Goal: Task Accomplishment & Management: Complete application form

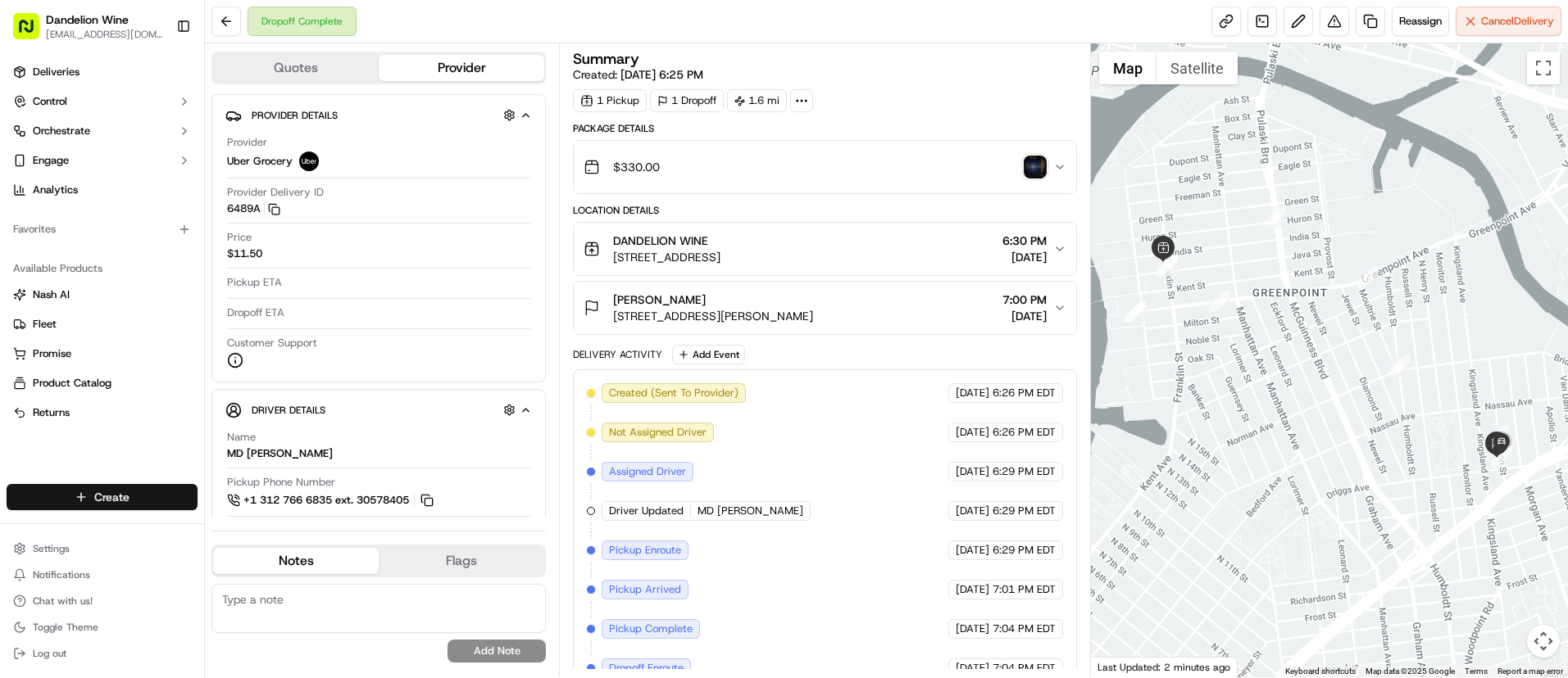
click at [109, 500] on html "Dandelion Wine [EMAIL_ADDRESS][DOMAIN_NAME] Toggle Sidebar Deliveries Control O…" at bounding box center [784, 339] width 1568 height 678
click at [255, 529] on link "Delivery" at bounding box center [296, 527] width 183 height 29
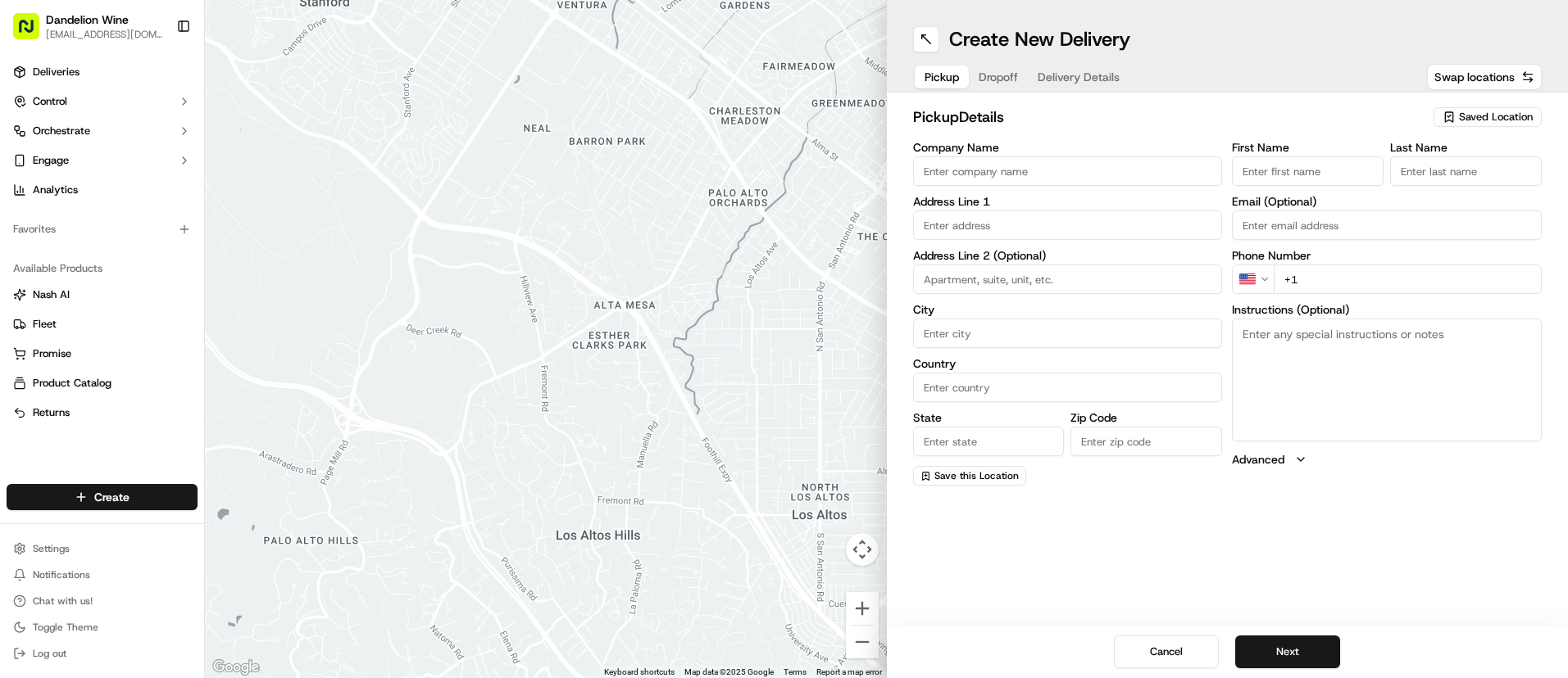
click at [1103, 174] on input "Company Name" at bounding box center [1068, 171] width 310 height 29
click at [1490, 125] on div "Saved Location" at bounding box center [1488, 117] width 109 height 20
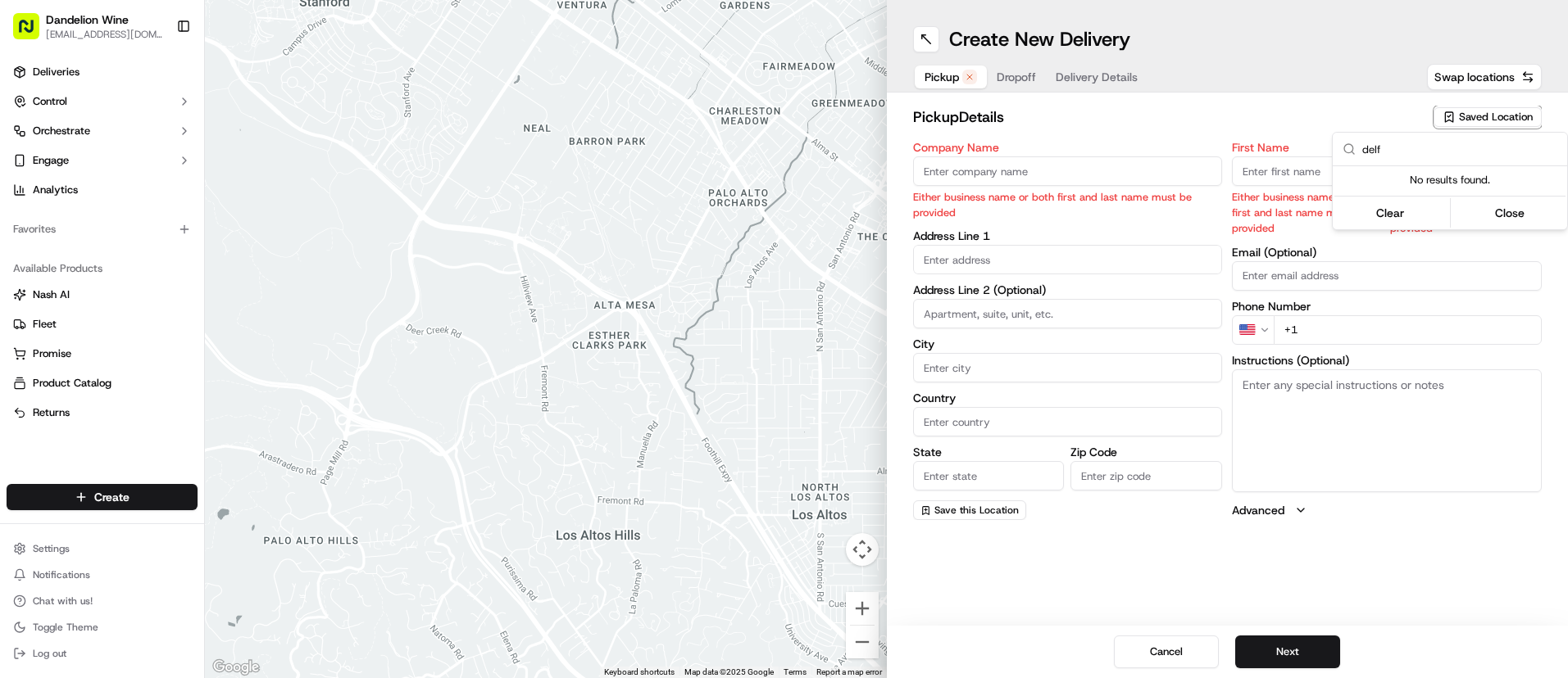
drag, startPoint x: 1363, startPoint y: 133, endPoint x: 1192, endPoint y: 117, distance: 171.7
click at [1192, 117] on html "Dandelion Wine [EMAIL_ADDRESS][DOMAIN_NAME] Toggle Sidebar Deliveries Control O…" at bounding box center [784, 339] width 1568 height 678
type input "d"
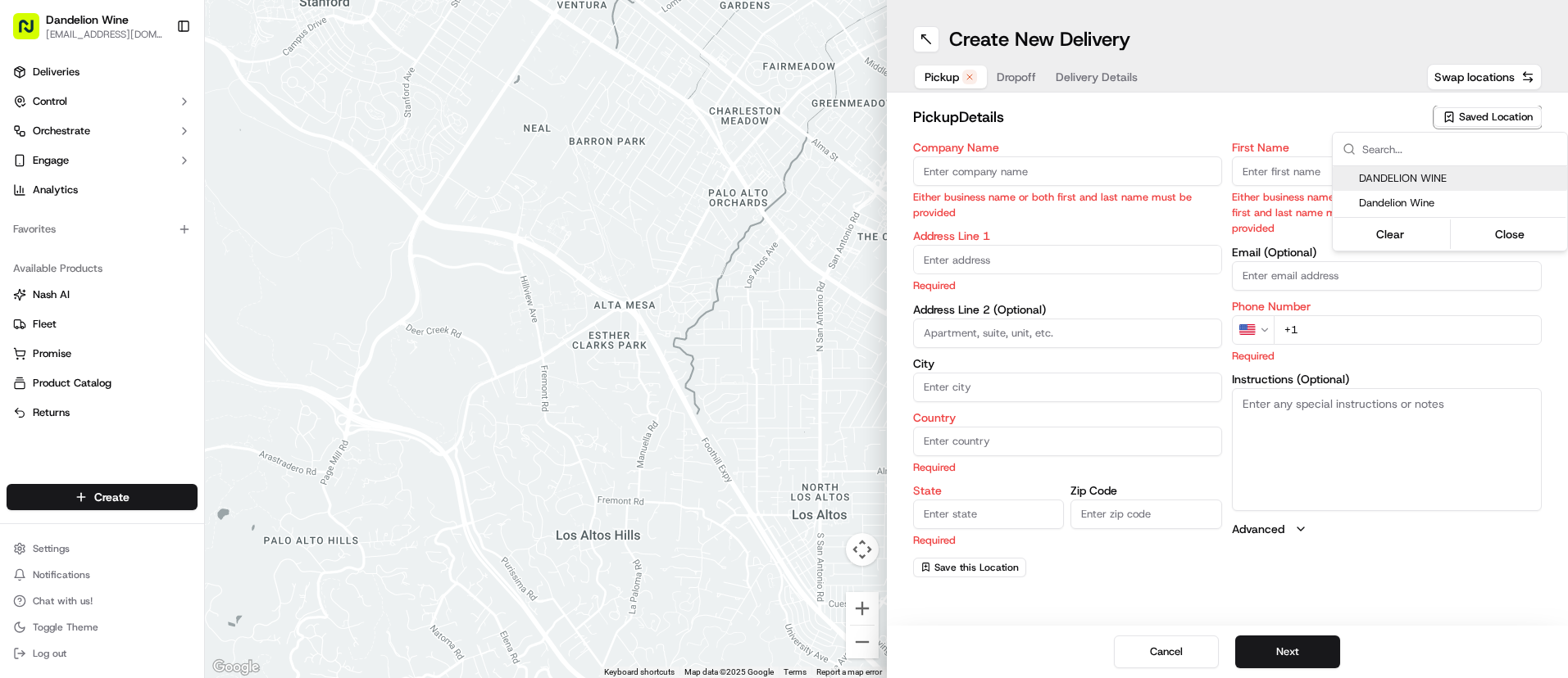
click at [1259, 181] on html "Dandelion Wine [EMAIL_ADDRESS][DOMAIN_NAME] Toggle Sidebar Deliveries Control O…" at bounding box center [784, 339] width 1568 height 678
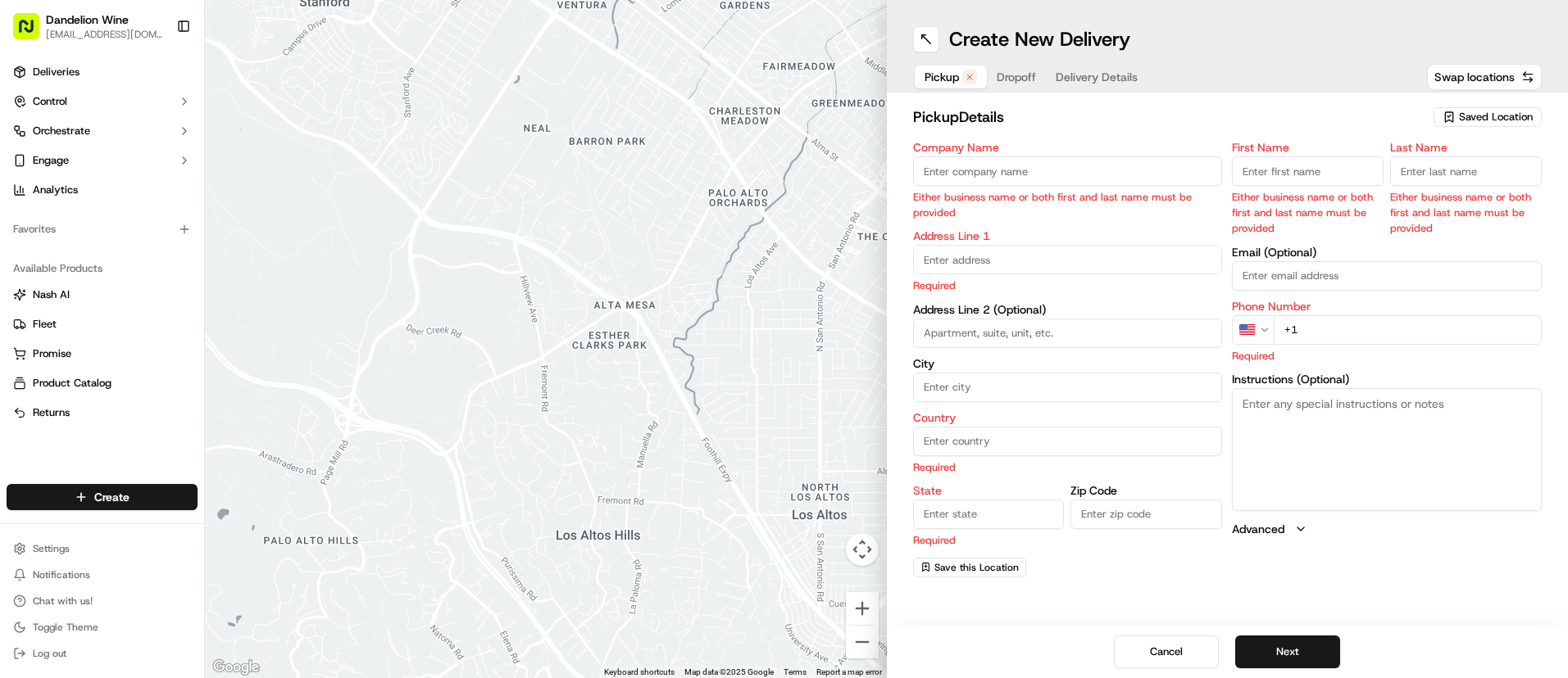
click at [1274, 168] on input "First Name" at bounding box center [1308, 171] width 151 height 29
type input "[PERSON_NAME]"
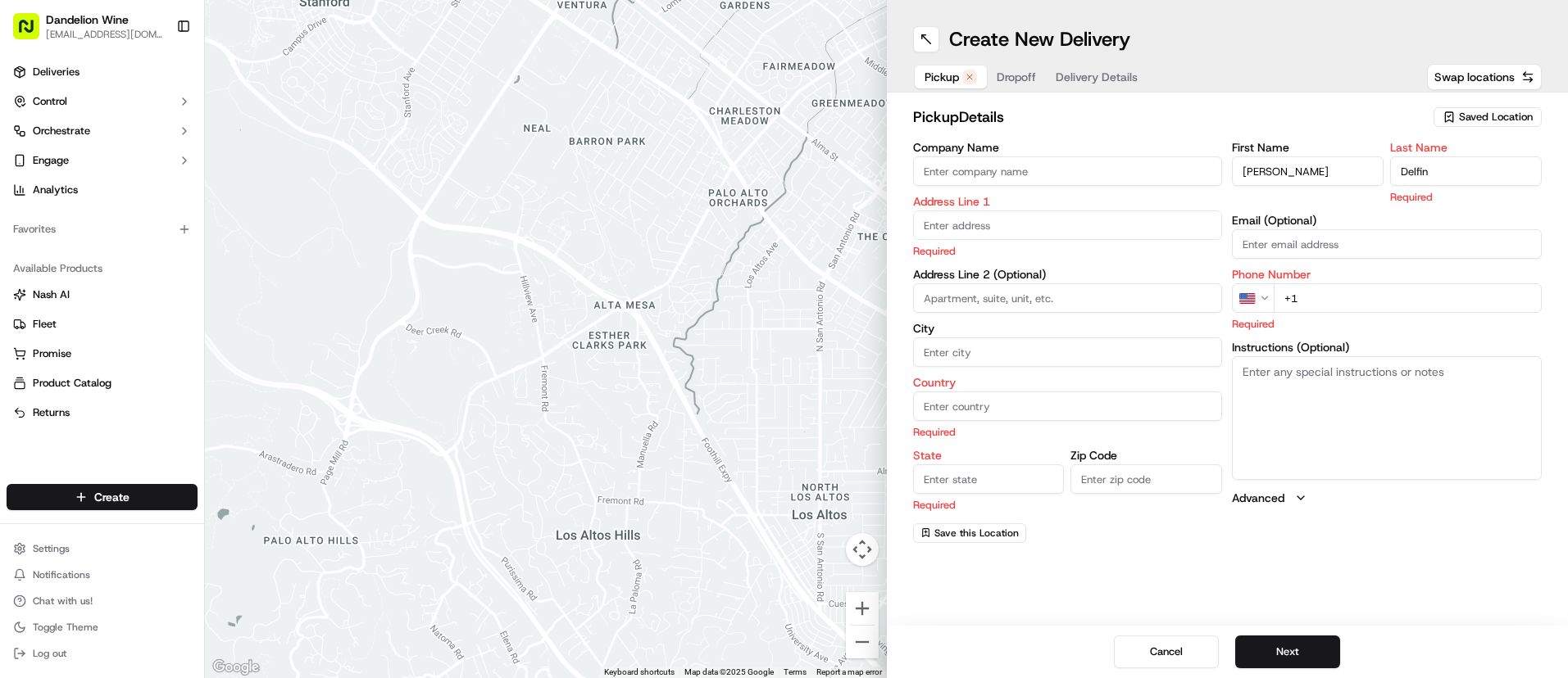
type input "Delfin"
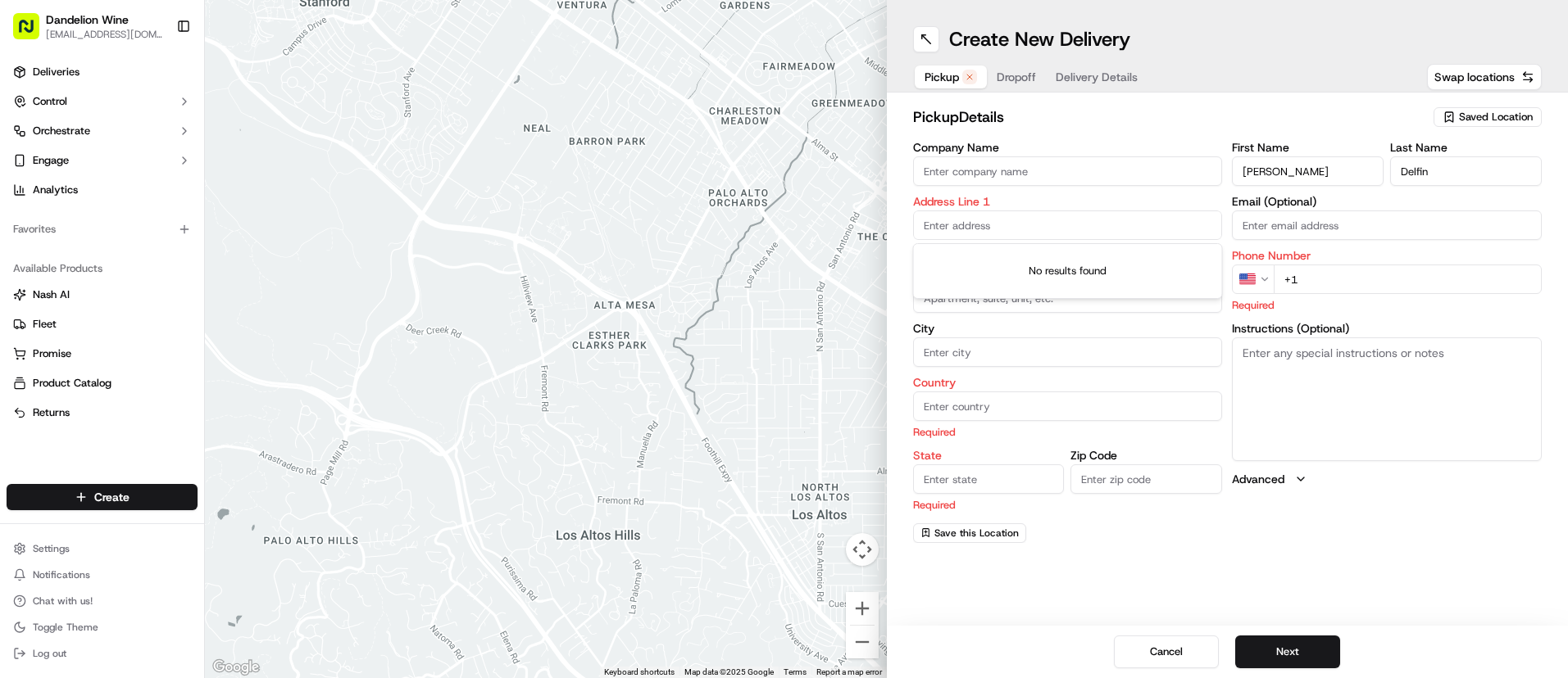
click at [985, 225] on input "text" at bounding box center [1068, 225] width 310 height 29
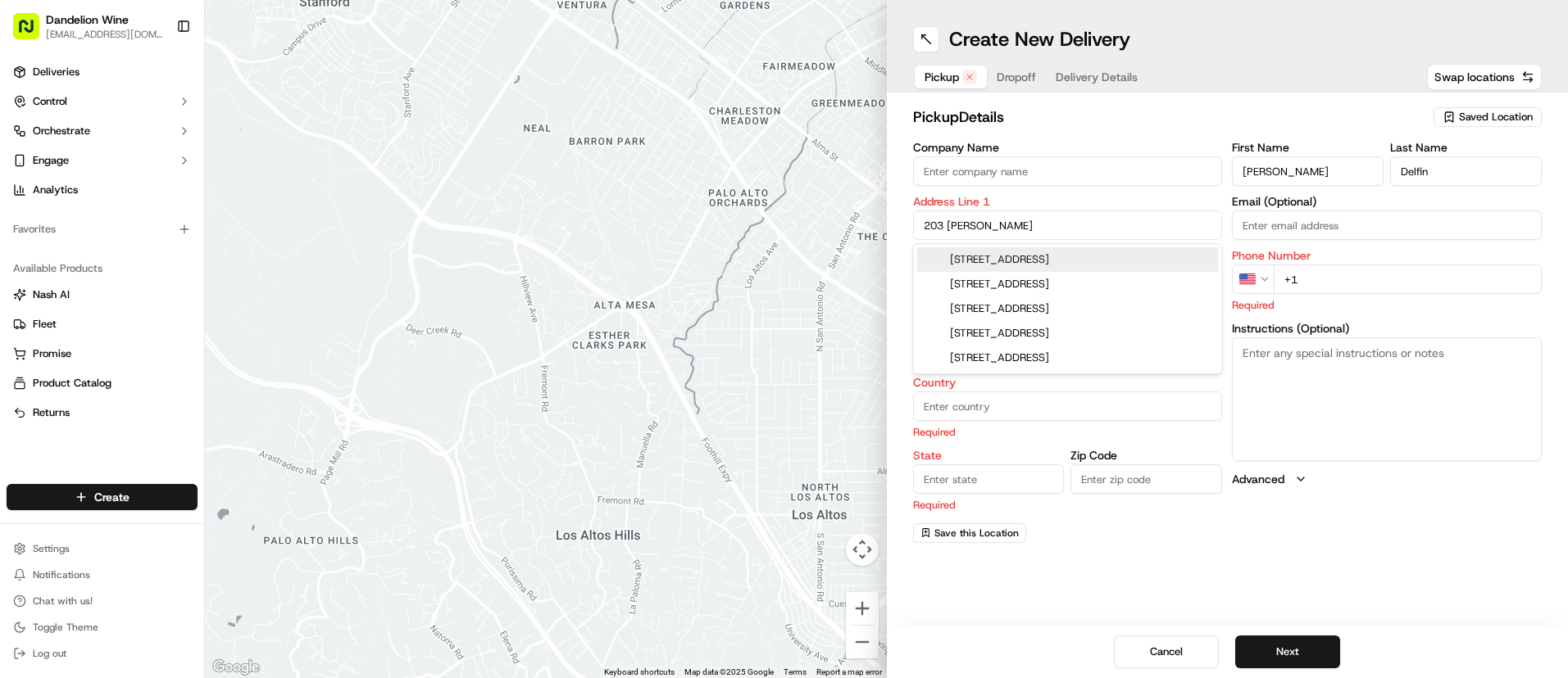
click at [1058, 263] on div "[STREET_ADDRESS]" at bounding box center [1068, 260] width 302 height 25
type input "[STREET_ADDRESS]"
type input "[GEOGRAPHIC_DATA]"
type input "NY"
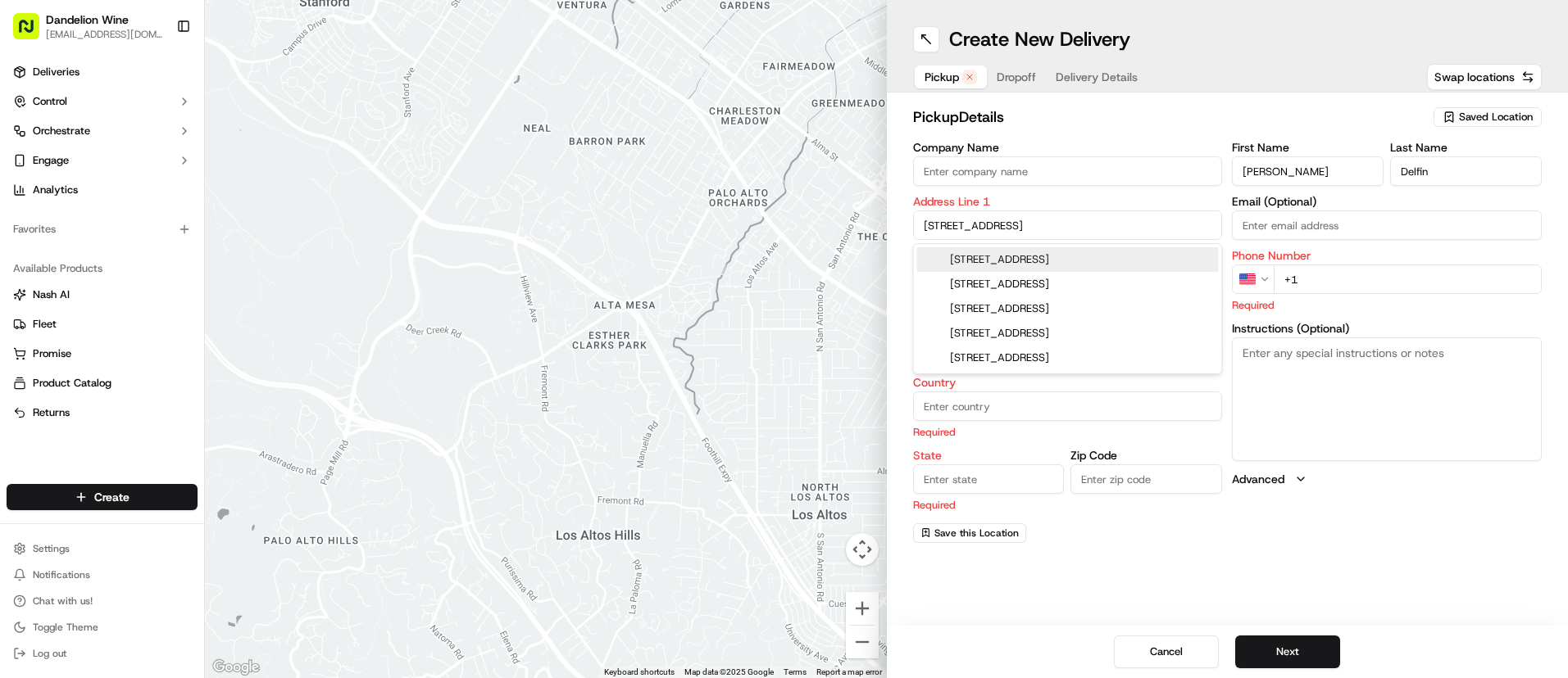
type input "11222"
type input "[STREET_ADDRESS]"
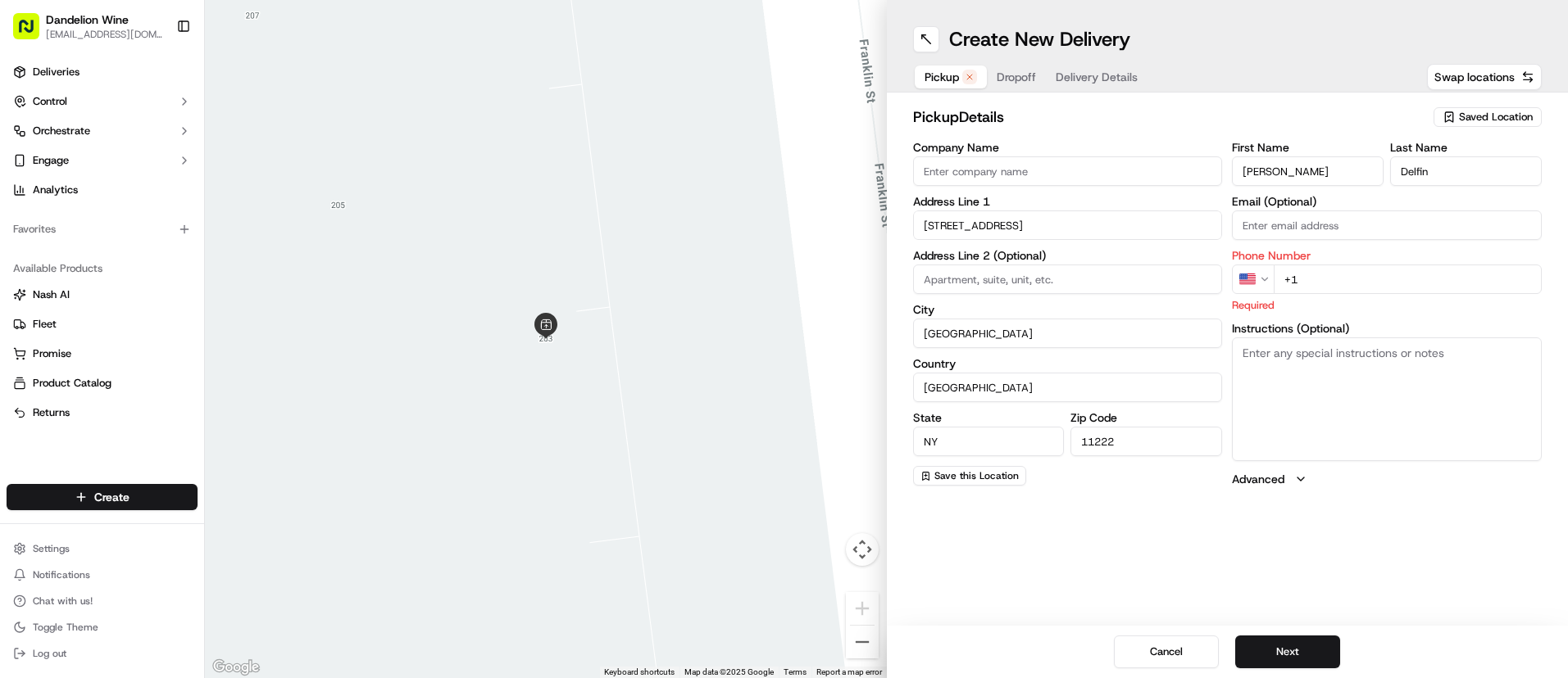
click at [1074, 281] on input at bounding box center [1068, 278] width 310 height 29
paste input "Apt 1B"
type input "Apt 1B"
click at [1328, 275] on input "+1" at bounding box center [1408, 278] width 268 height 29
paste input "[PHONE_NUMBER]"
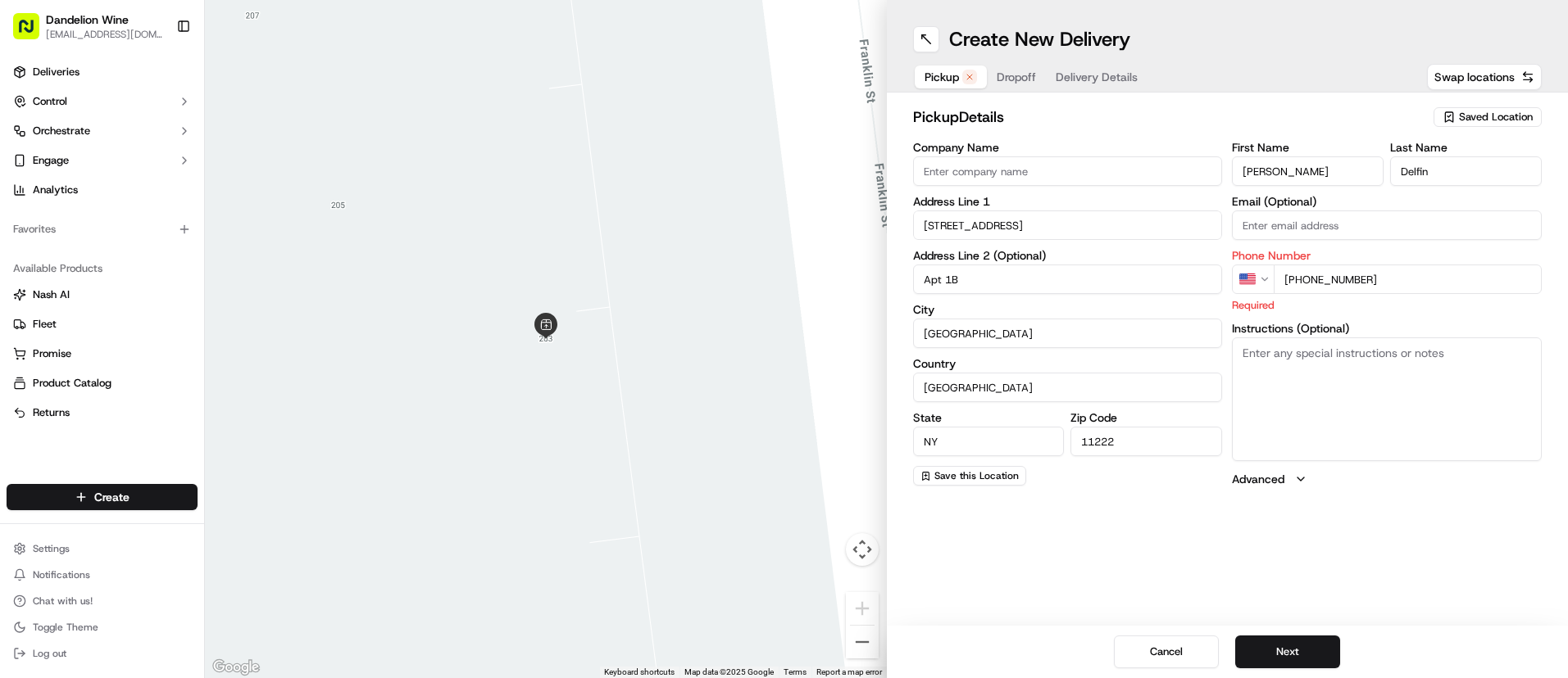
click at [1302, 280] on input "[PHONE_NUMBER]" at bounding box center [1408, 278] width 268 height 29
type input "[PHONE_NUMBER]"
click at [1343, 386] on textarea "Instructions (Optional)" at bounding box center [1387, 399] width 310 height 123
click at [1345, 391] on textarea "Instructions (Optional)" at bounding box center [1387, 399] width 310 height 123
paste textarea "call/text on arrival"
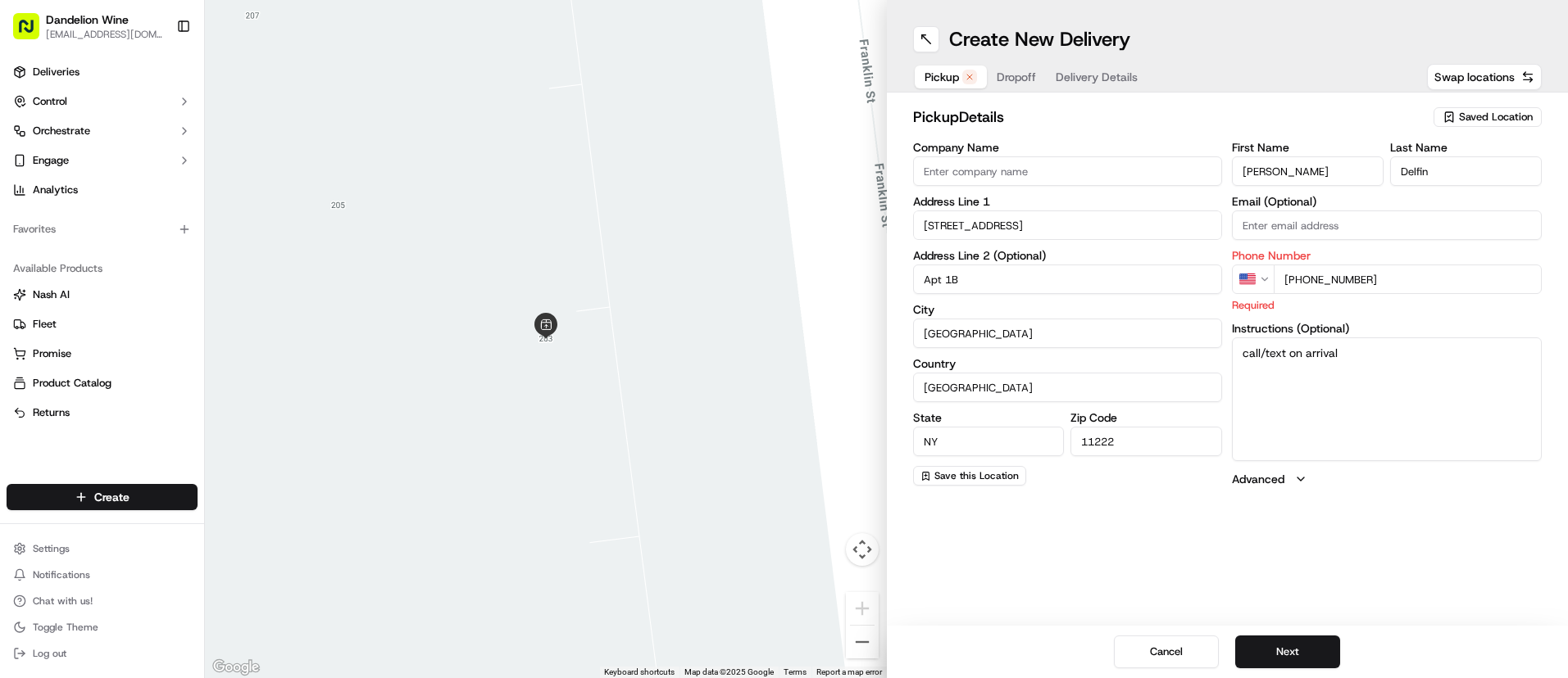
type textarea "call/text on arrival"
click at [969, 75] on icon "button" at bounding box center [970, 77] width 10 height 10
click at [1172, 654] on button "Cancel" at bounding box center [1166, 652] width 105 height 33
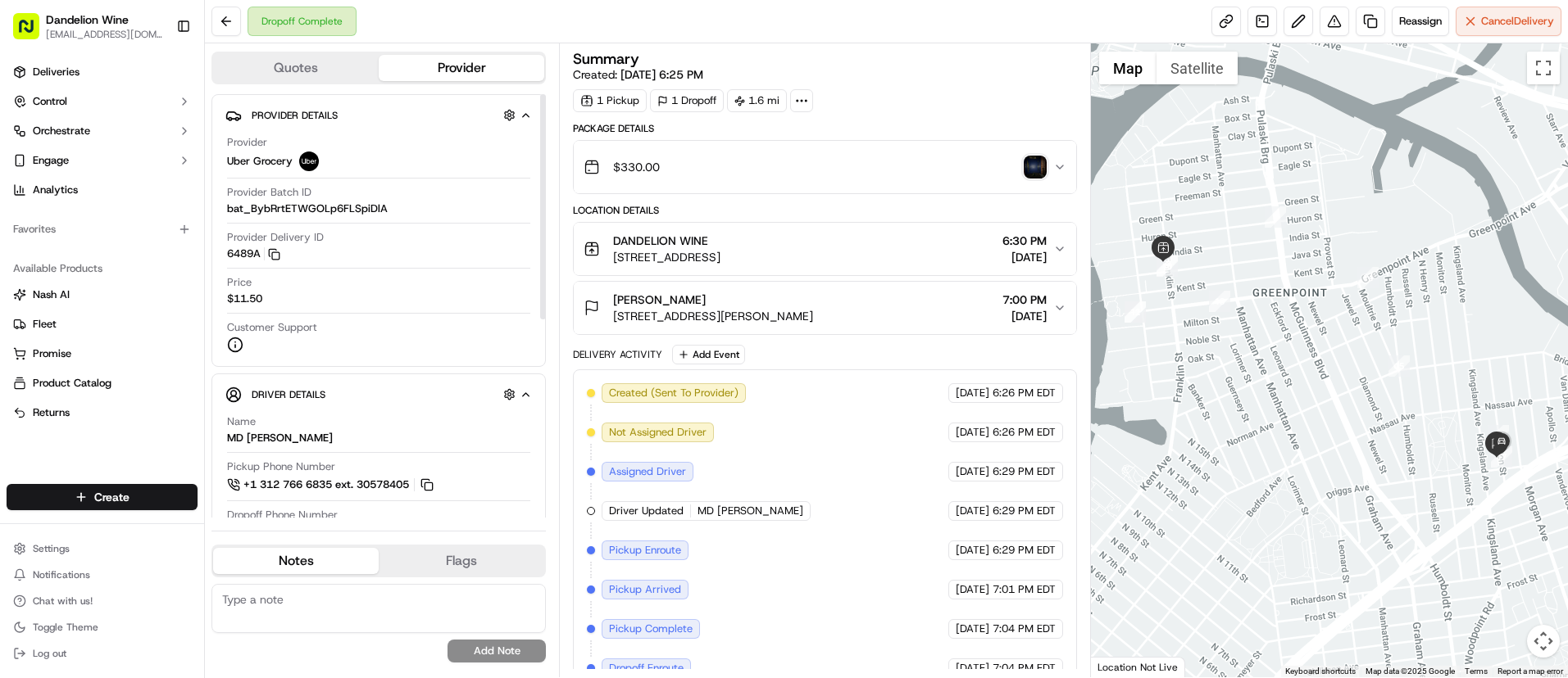
click at [126, 494] on html "Dandelion Wine [EMAIL_ADDRESS][DOMAIN_NAME] Toggle Sidebar Deliveries Control O…" at bounding box center [784, 339] width 1568 height 678
click at [269, 529] on link "Delivery" at bounding box center [296, 527] width 183 height 29
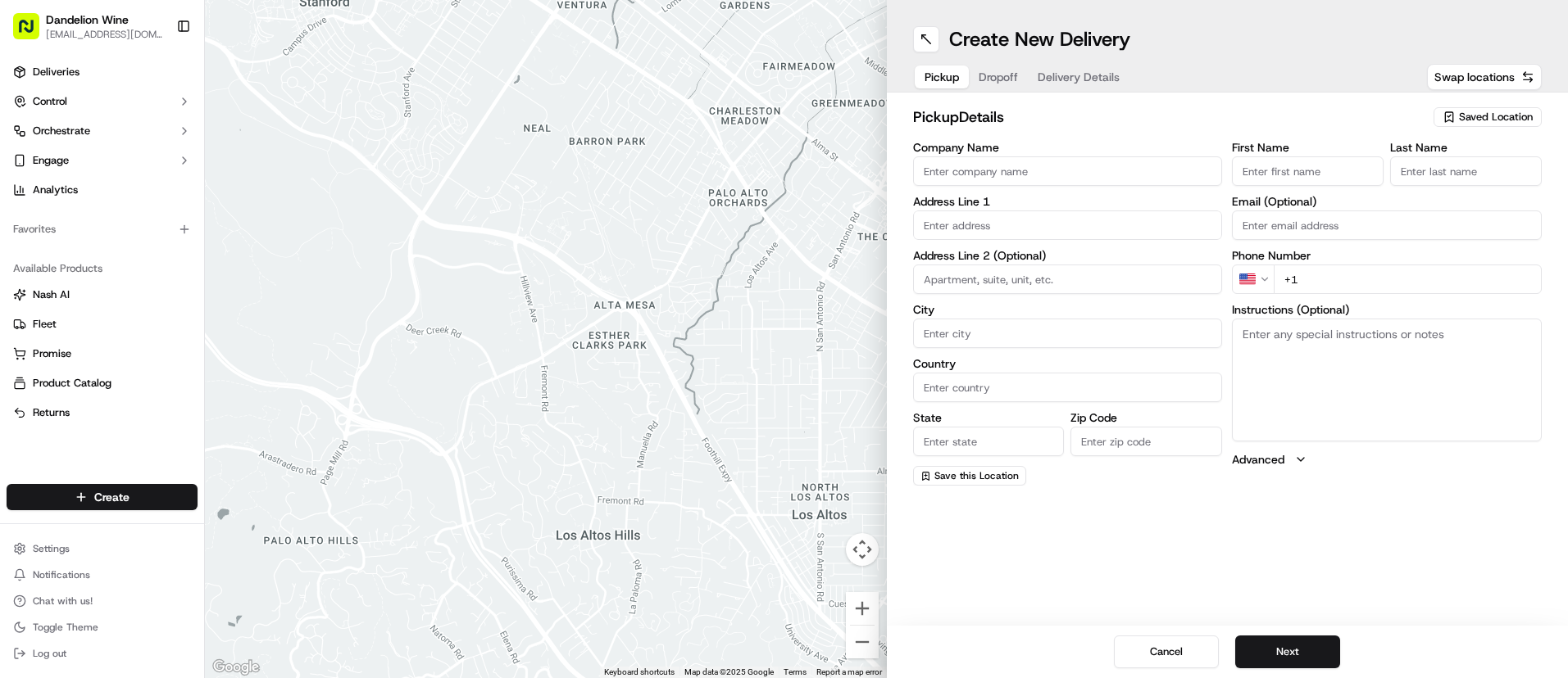
click at [1491, 125] on div "Saved Location" at bounding box center [1488, 117] width 109 height 20
click at [1453, 181] on span "DANDELION WINE" at bounding box center [1460, 178] width 202 height 15
type input "DANDELION WINE"
type input "[STREET_ADDRESS]"
type input "[GEOGRAPHIC_DATA]"
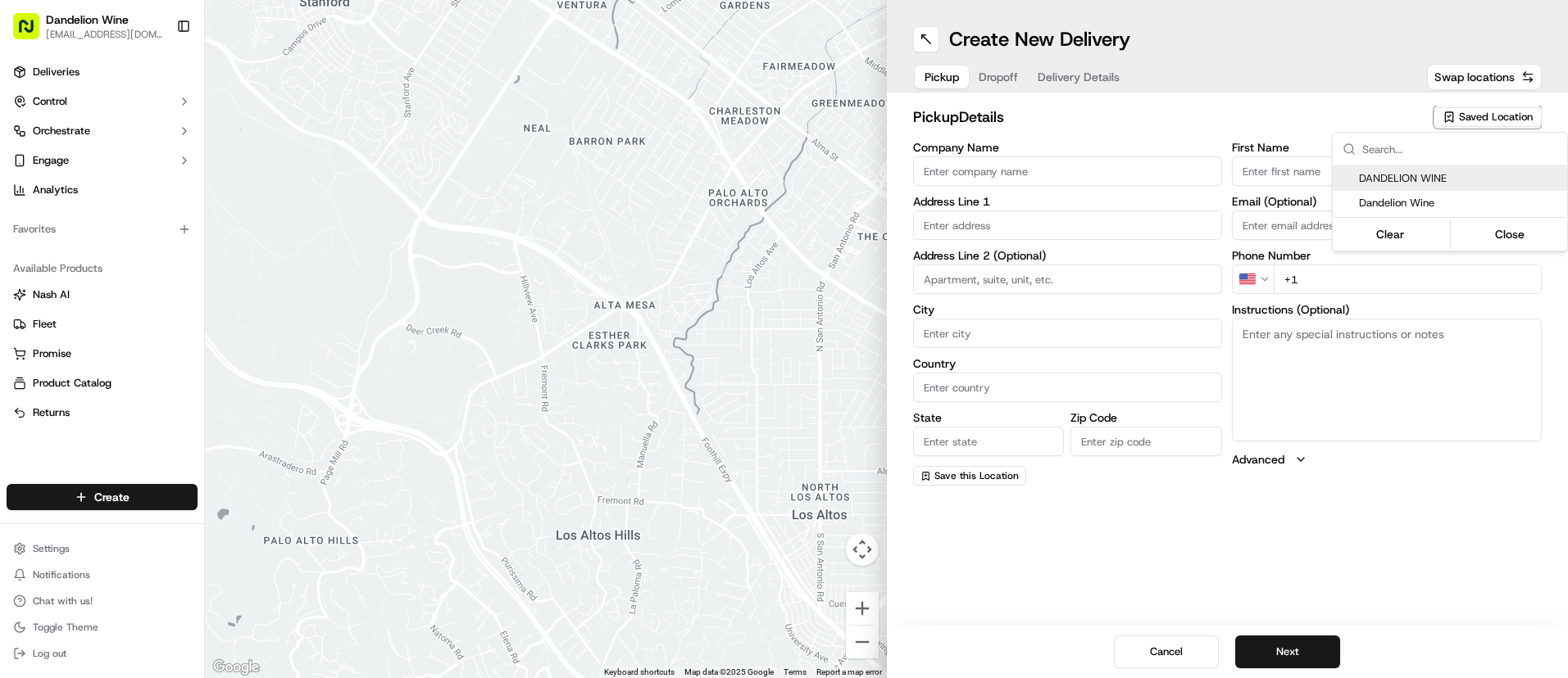
type input "US"
type input "NY"
type input "11222"
type input "[EMAIL_ADDRESS][DOMAIN_NAME]"
type input "[PHONE_NUMBER]"
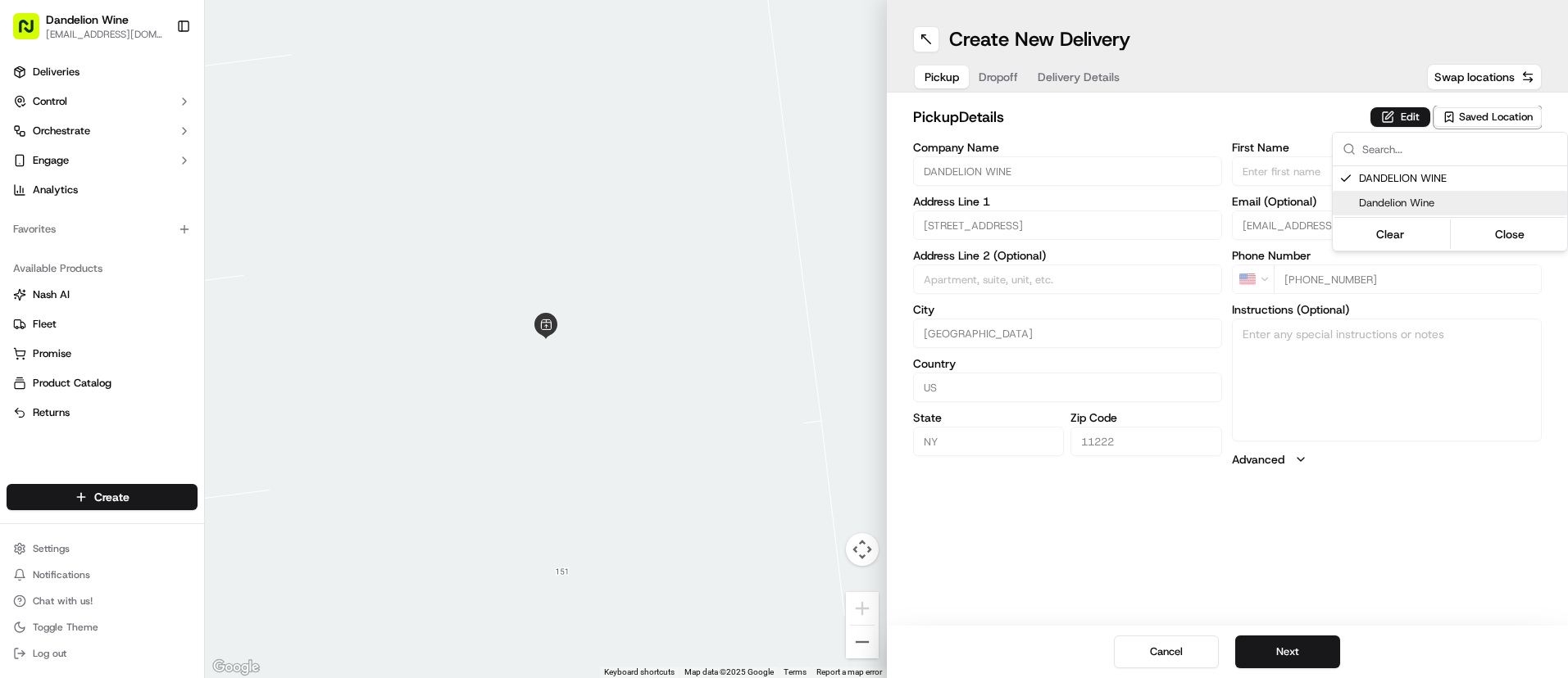
click at [1308, 653] on html "Dandelion Wine [EMAIL_ADDRESS][DOMAIN_NAME] Toggle Sidebar Deliveries Control O…" at bounding box center [784, 339] width 1568 height 678
click at [1292, 634] on div "Cancel Next" at bounding box center [1228, 651] width 682 height 52
click at [1288, 651] on button "Next" at bounding box center [1288, 652] width 105 height 33
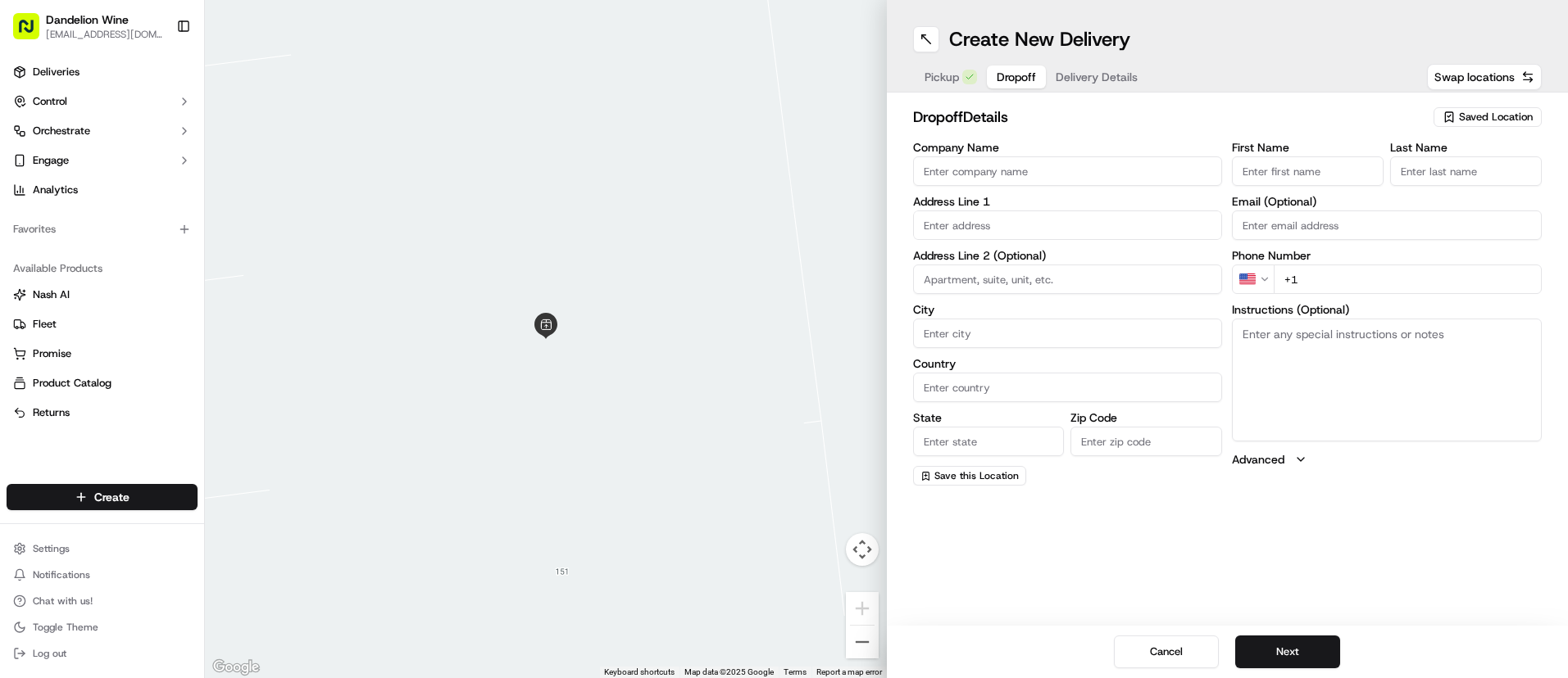
click at [1145, 181] on input "Company Name" at bounding box center [1068, 171] width 310 height 29
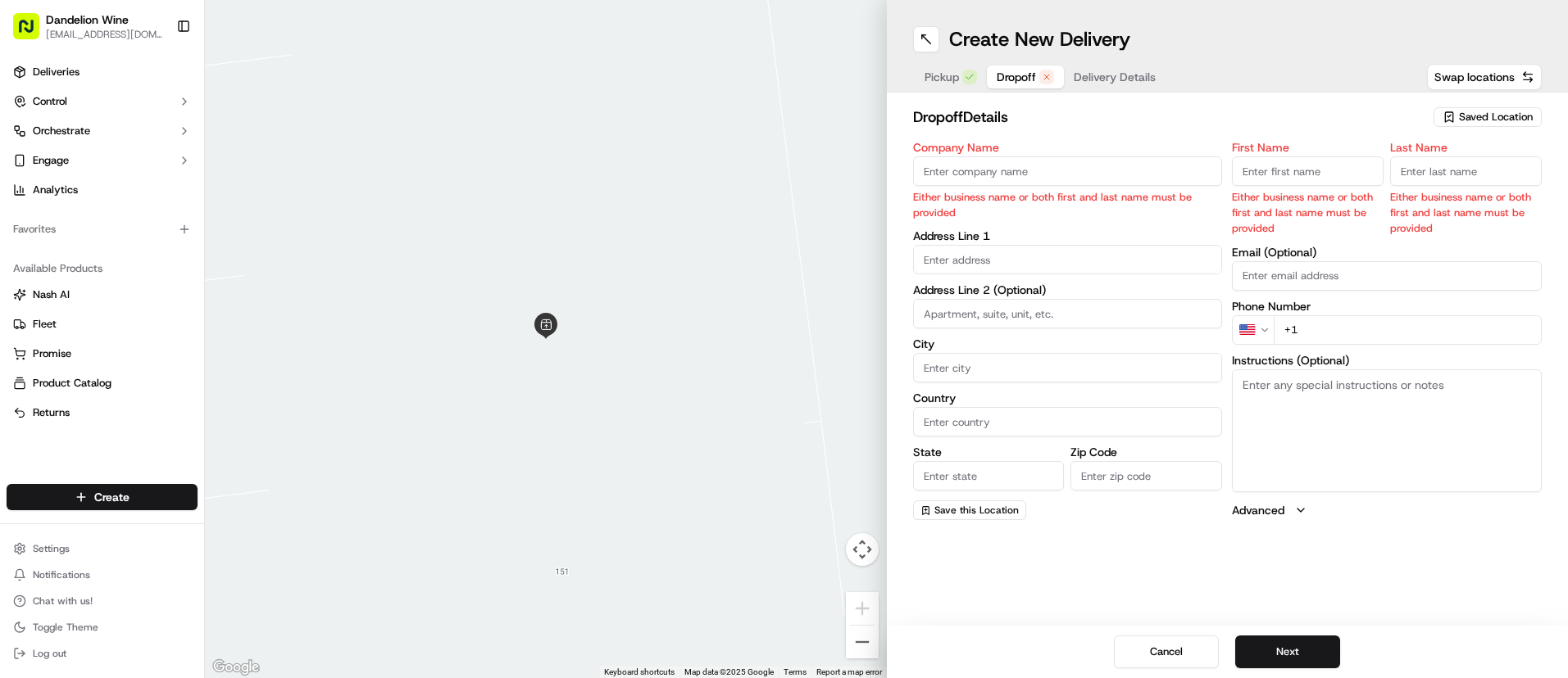
click at [1304, 173] on input "First Name" at bounding box center [1308, 171] width 151 height 29
type input "[PERSON_NAME]"
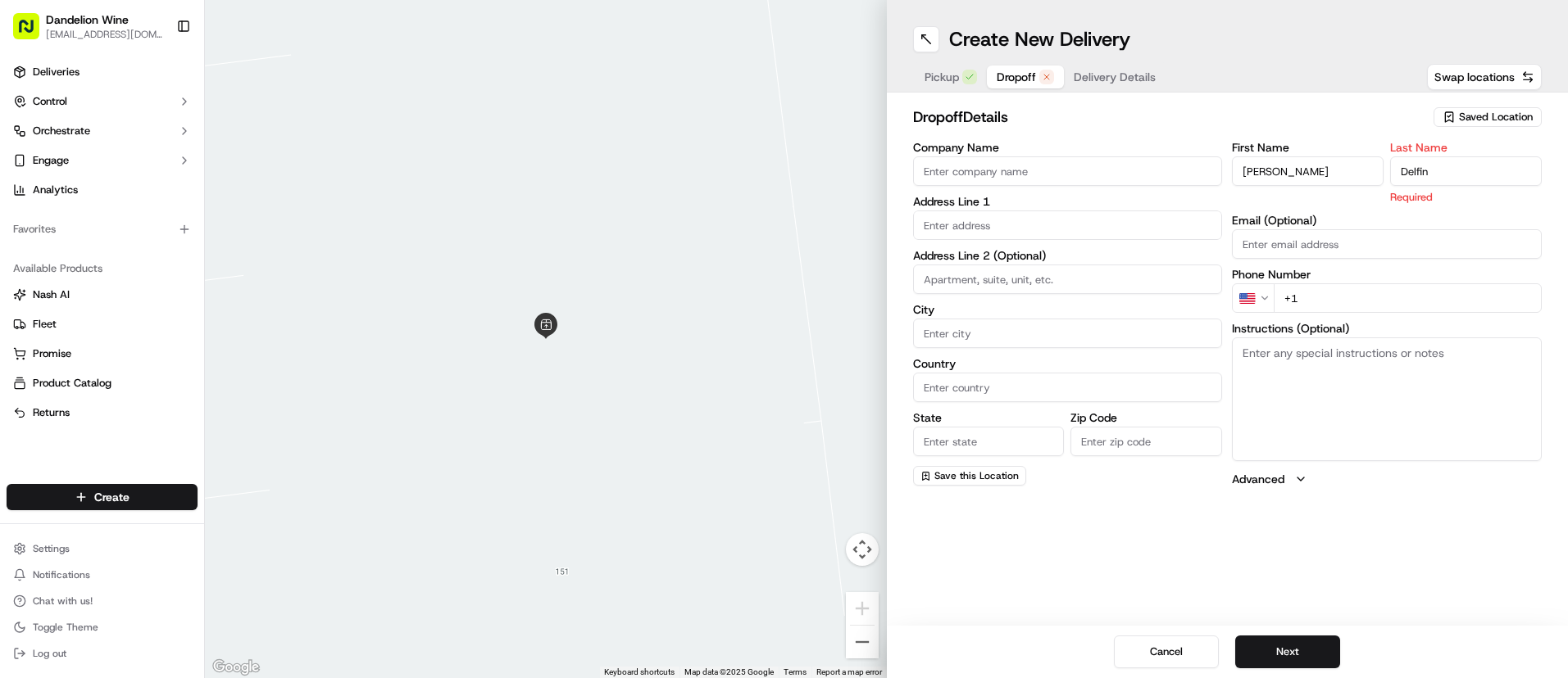
type input "Delfin"
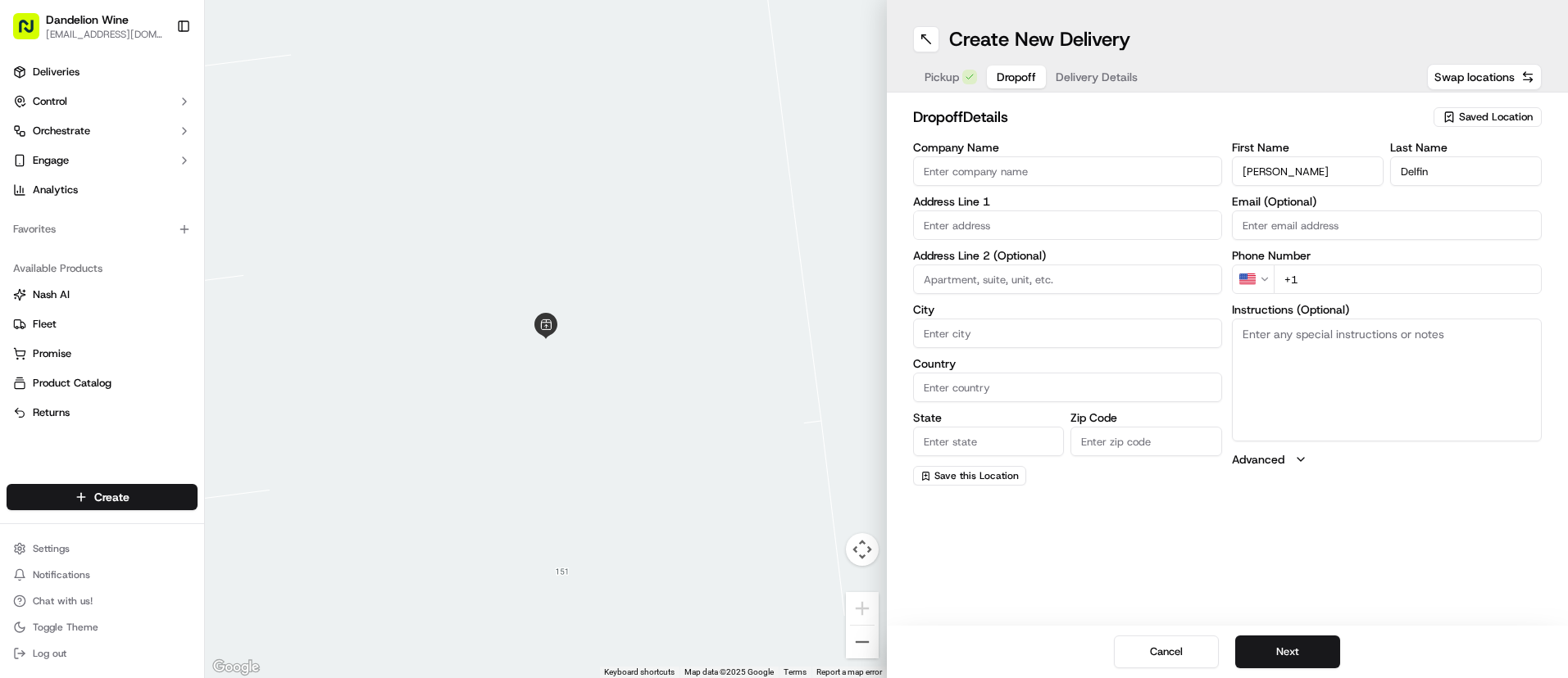
click at [1086, 227] on input "text" at bounding box center [1068, 225] width 310 height 29
click at [1310, 365] on textarea "Instructions (Optional)" at bounding box center [1387, 380] width 310 height 123
paste textarea "call/text on arrival"
type textarea "call/text on arrival"
click at [995, 222] on input "text" at bounding box center [1068, 225] width 310 height 29
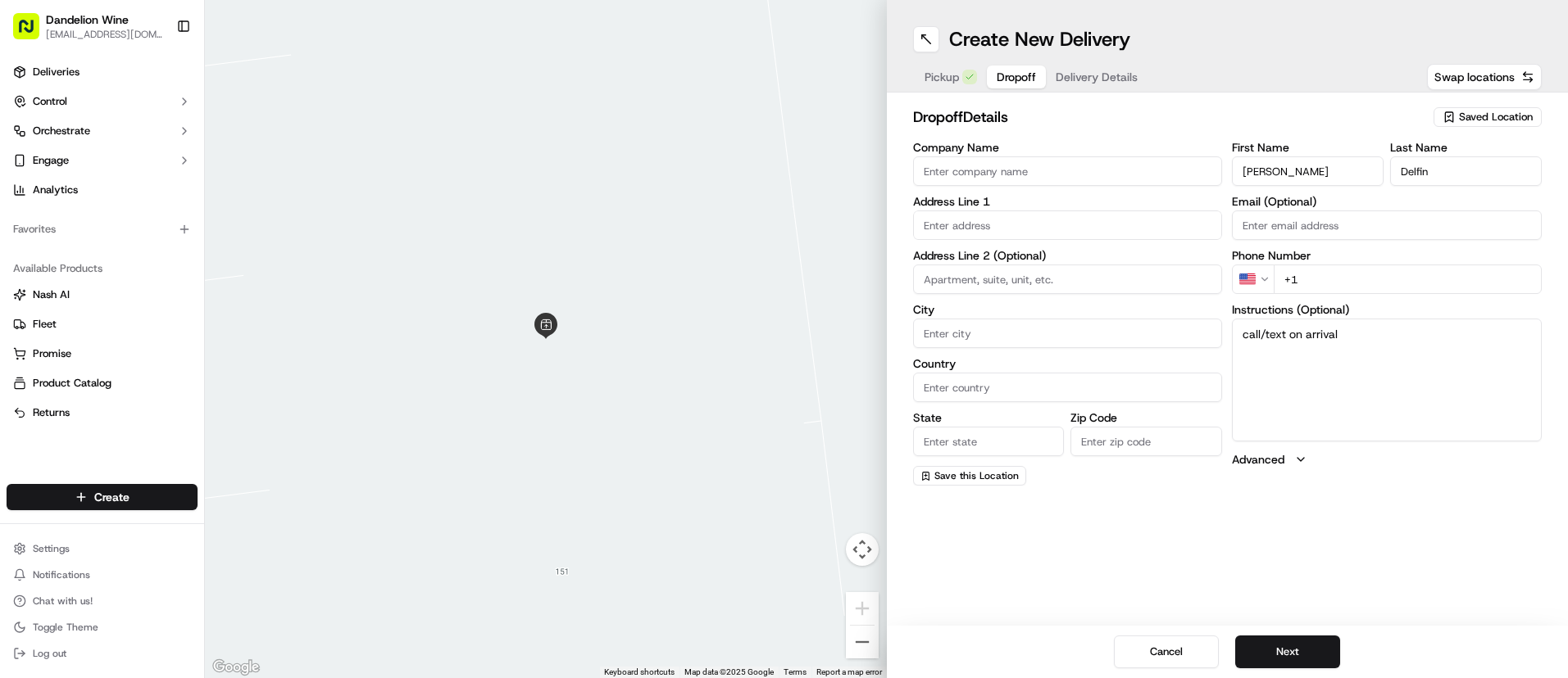
paste input "203 Franklin"
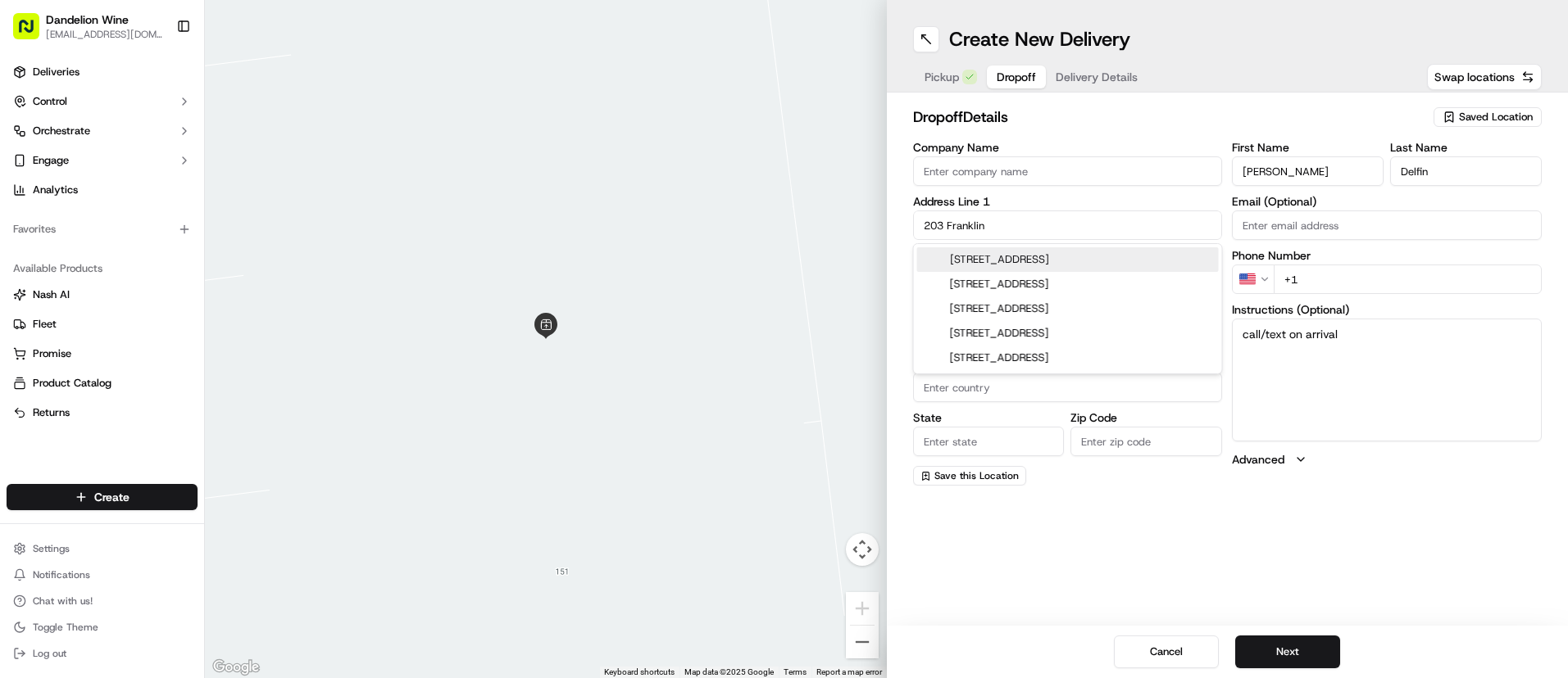
click at [1102, 270] on div "[STREET_ADDRESS]" at bounding box center [1068, 260] width 302 height 25
type input "[STREET_ADDRESS]"
type input "[GEOGRAPHIC_DATA]"
type input "NY"
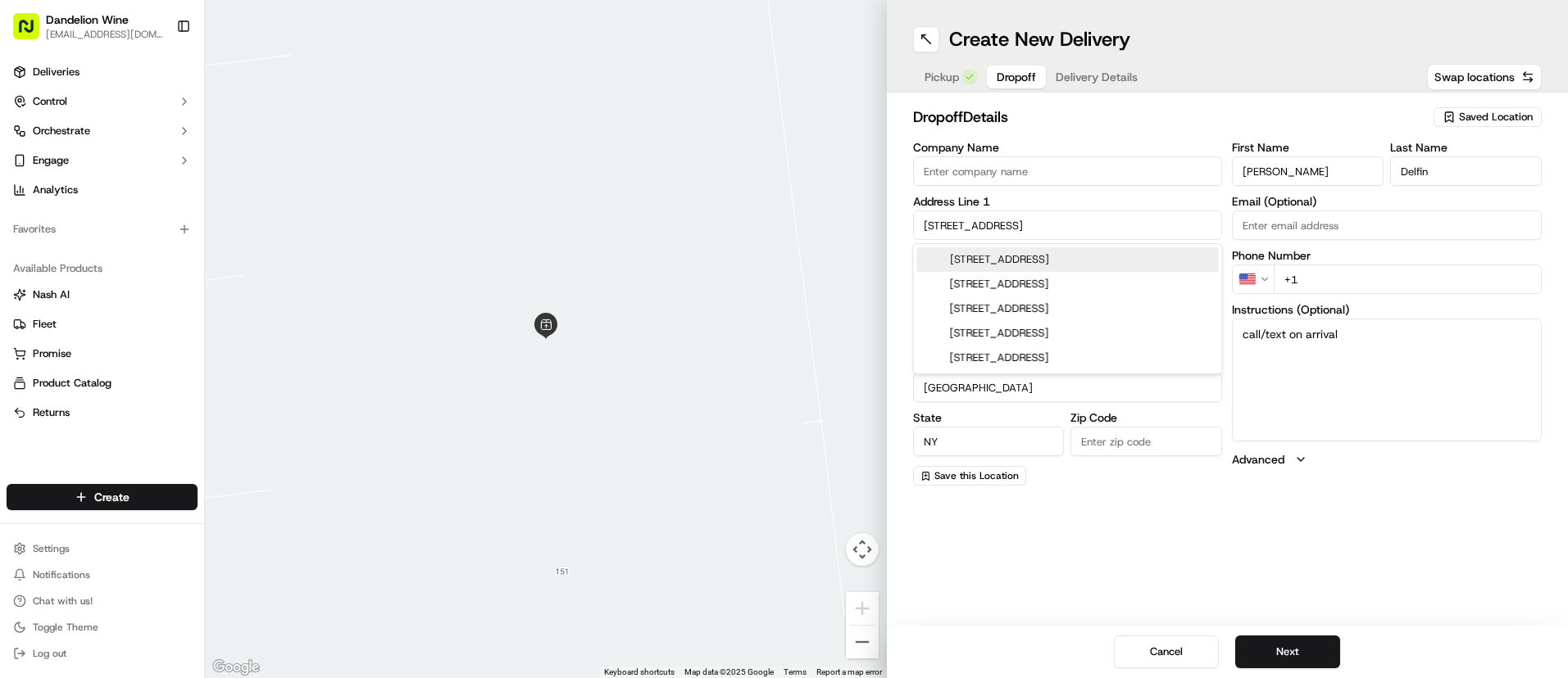
type input "11222"
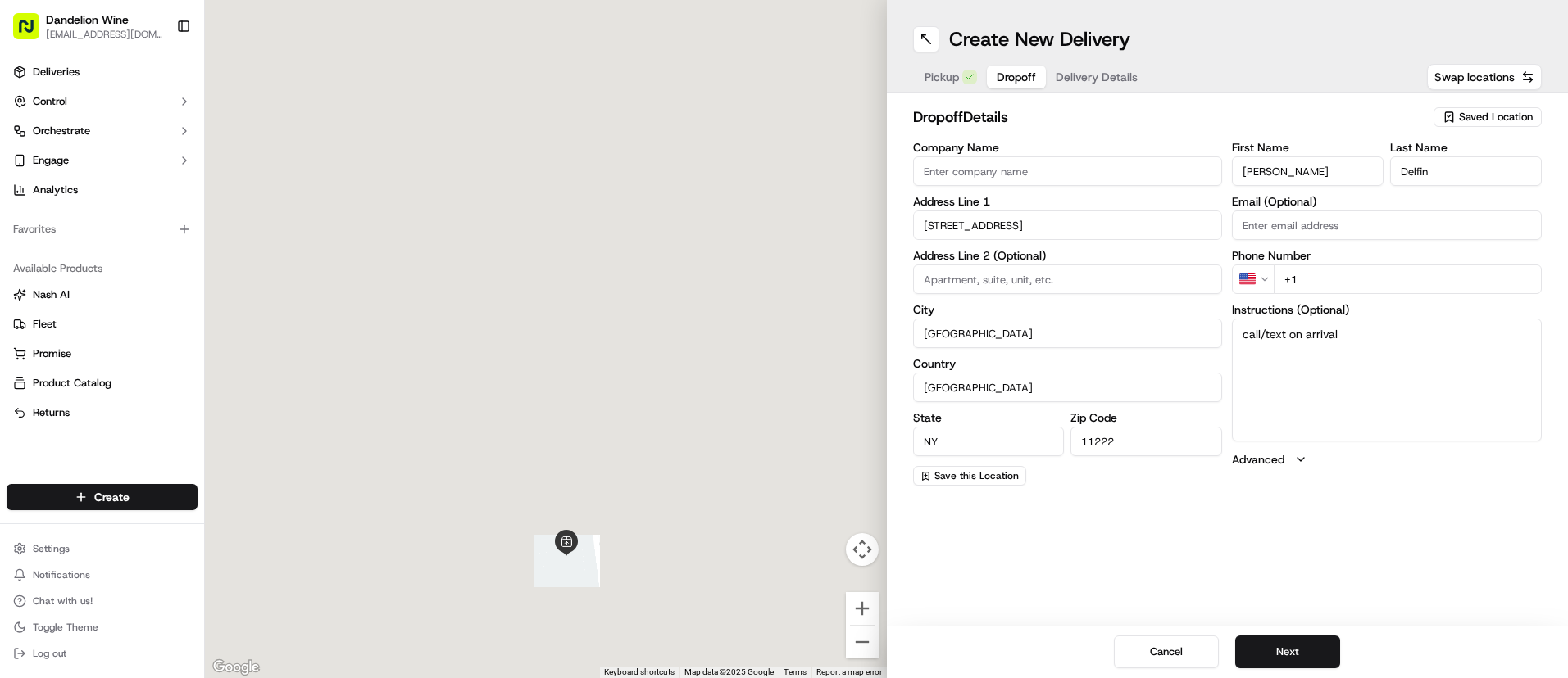
type input "[STREET_ADDRESS]"
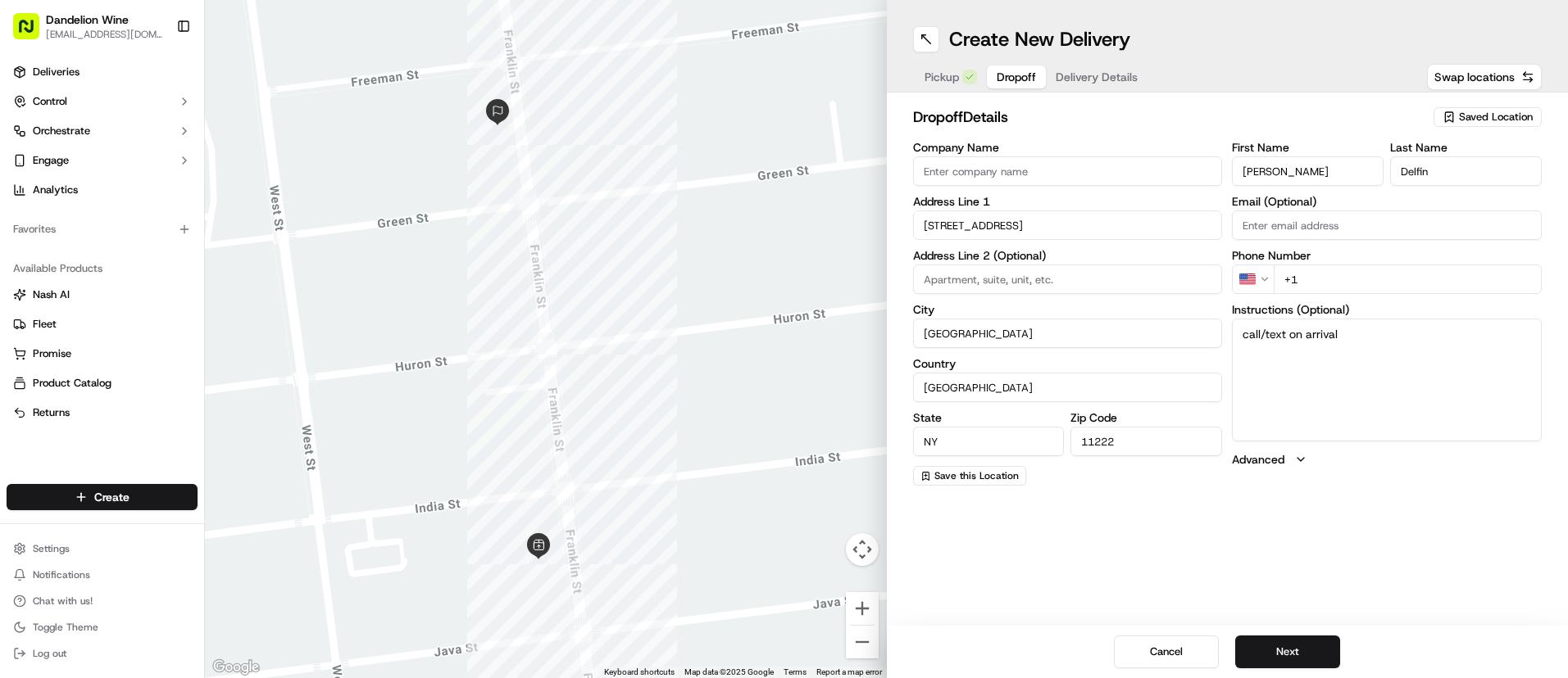
click at [1084, 285] on input at bounding box center [1068, 278] width 310 height 29
type input "1B"
click at [1338, 234] on input "Email (Optional)" at bounding box center [1387, 225] width 310 height 29
click at [1345, 275] on input "+1" at bounding box center [1408, 278] width 268 height 29
paste input "[PHONE_NUMBER]"
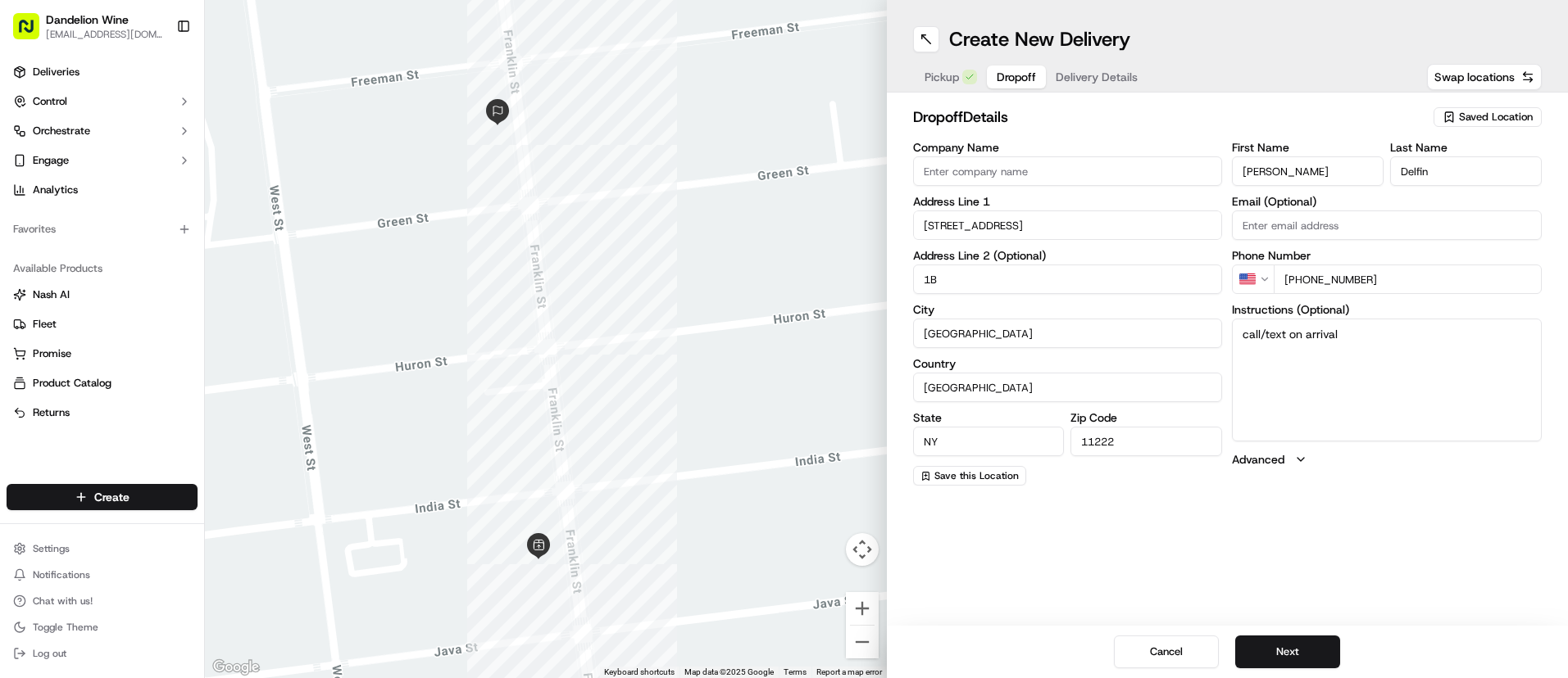
type input "[PHONE_NUMBER]"
click at [1168, 512] on div "Create New Delivery Pickup Dropoff Delivery Details Swap locations dropoff Deta…" at bounding box center [1228, 339] width 682 height 678
click at [982, 474] on span "Save this Location" at bounding box center [977, 476] width 85 height 13
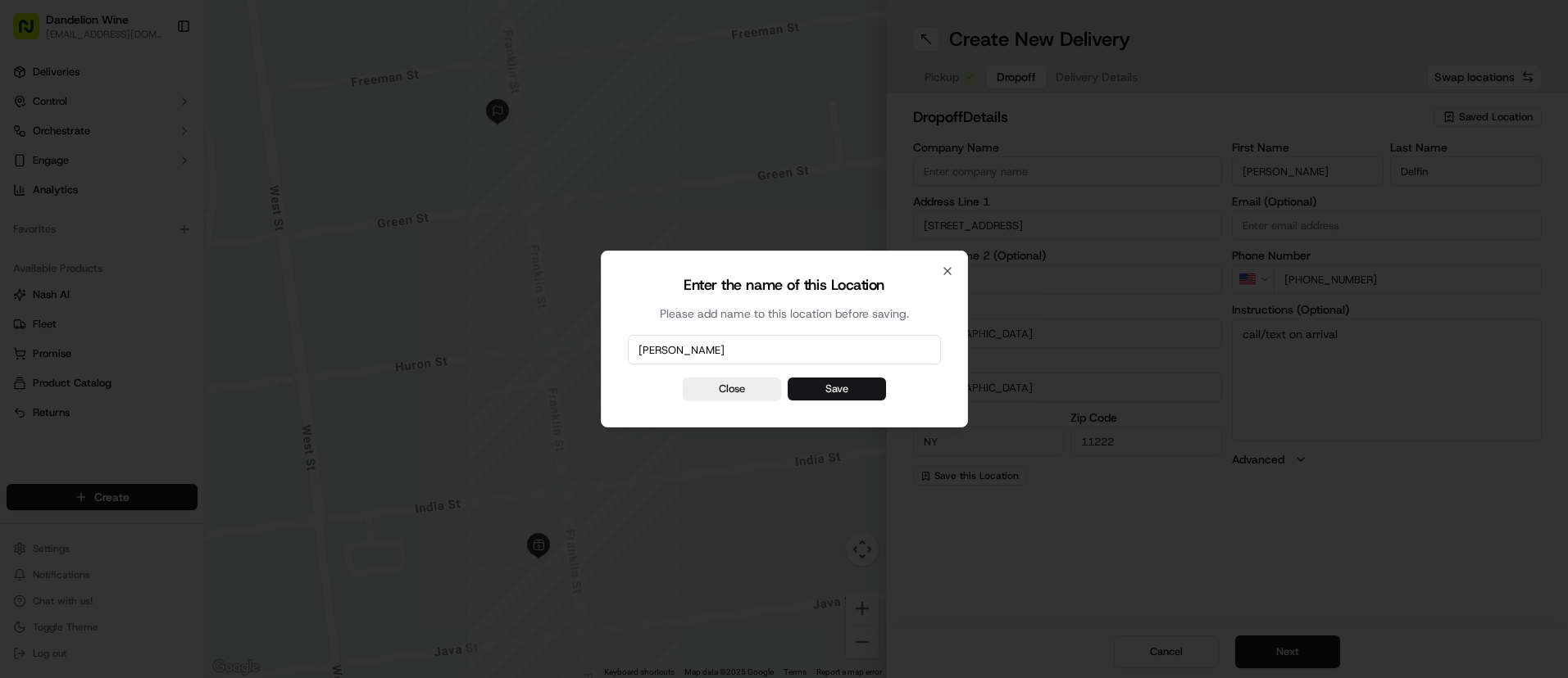
type input "[PERSON_NAME]"
click at [825, 391] on button "Save" at bounding box center [837, 389] width 98 height 23
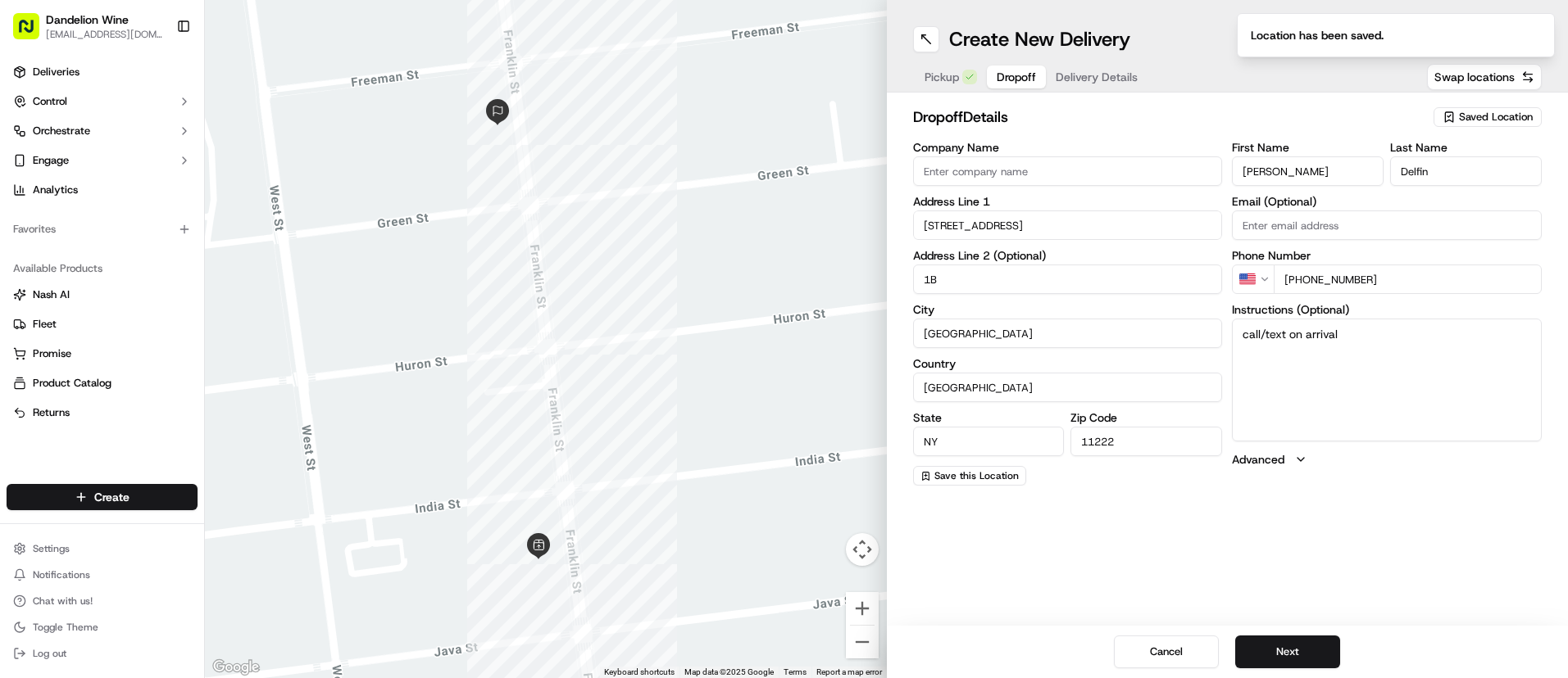
click at [1309, 223] on input "Email (Optional)" at bounding box center [1387, 225] width 310 height 29
paste input "[EMAIL_ADDRESS][DOMAIN_NAME]"
type input "[EMAIL_ADDRESS][DOMAIN_NAME]"
click at [1402, 398] on textarea "call/text on arrival" at bounding box center [1387, 380] width 310 height 123
click at [1292, 645] on button "Next" at bounding box center [1288, 652] width 105 height 33
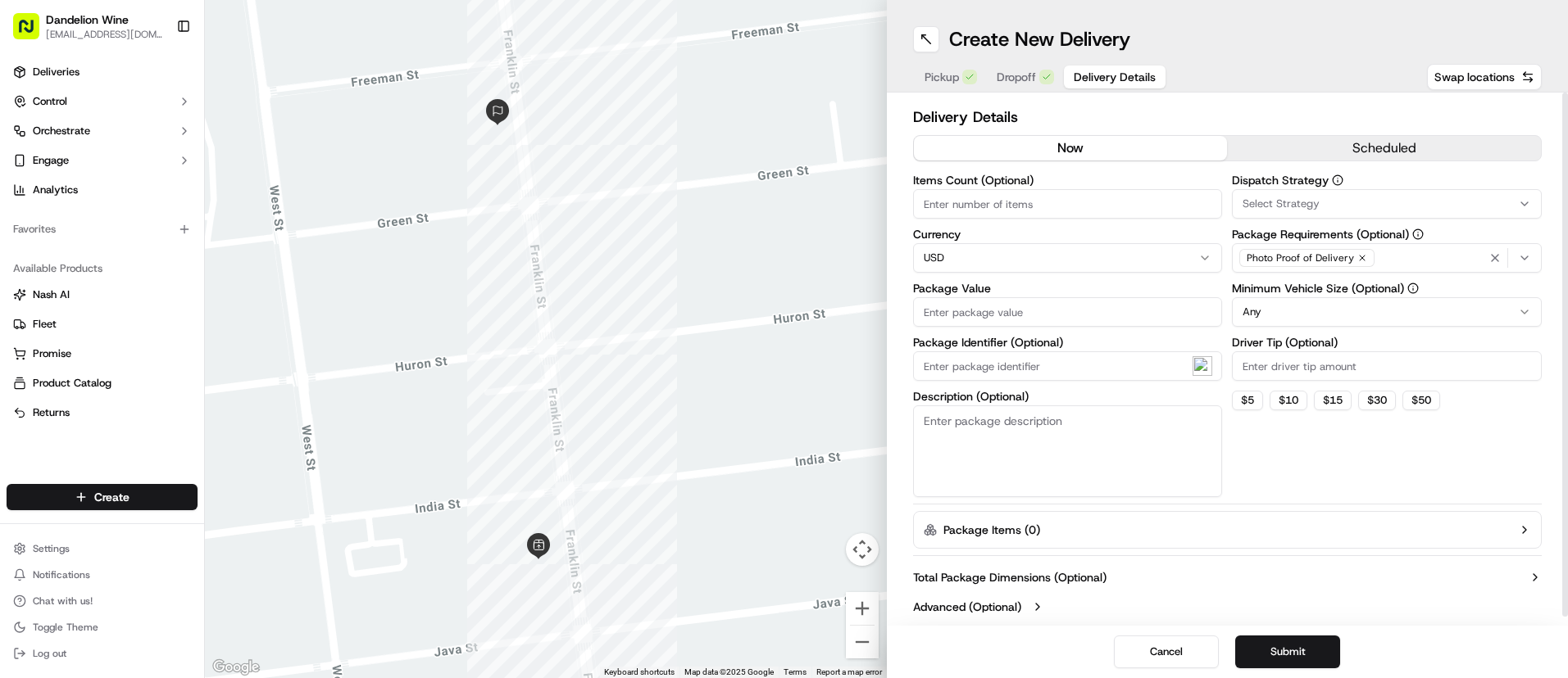
click at [1263, 363] on input "Driver Tip (Optional)" at bounding box center [1387, 366] width 310 height 29
type input "6.00"
click at [952, 448] on textarea "Description (Optional)" at bounding box center [1068, 451] width 310 height 92
click at [988, 315] on input "Package Value" at bounding box center [1068, 311] width 310 height 29
type input "42.00"
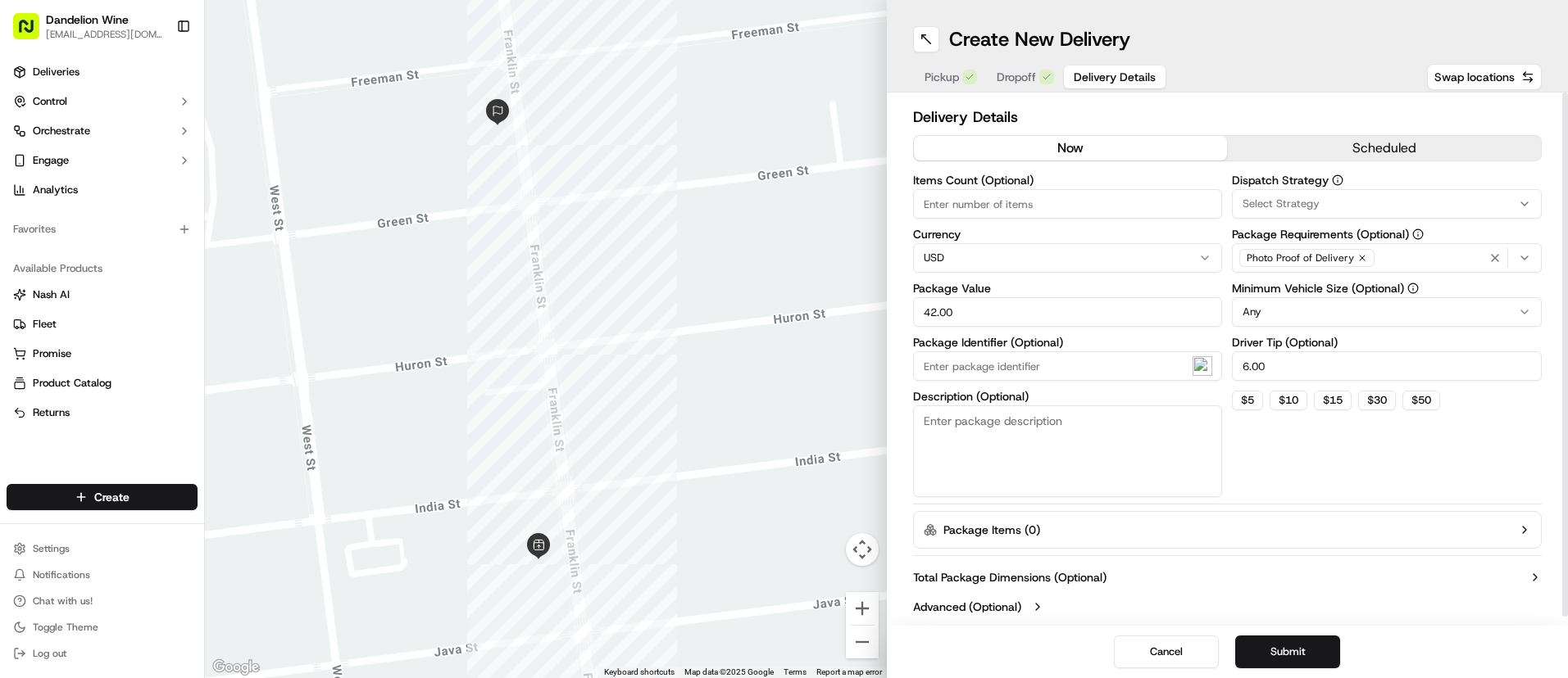
click at [1042, 429] on textarea "Description (Optional)" at bounding box center [1068, 451] width 310 height 92
type textarea "two bottles of wine"
click at [968, 207] on input "Items Count (Optional)" at bounding box center [1068, 204] width 310 height 29
click at [1372, 470] on div "Dispatch Strategy Select Strategy Package Requirements (Optional) Photo Proof o…" at bounding box center [1387, 335] width 310 height 323
click at [1291, 655] on button "Submit" at bounding box center [1288, 652] width 105 height 33
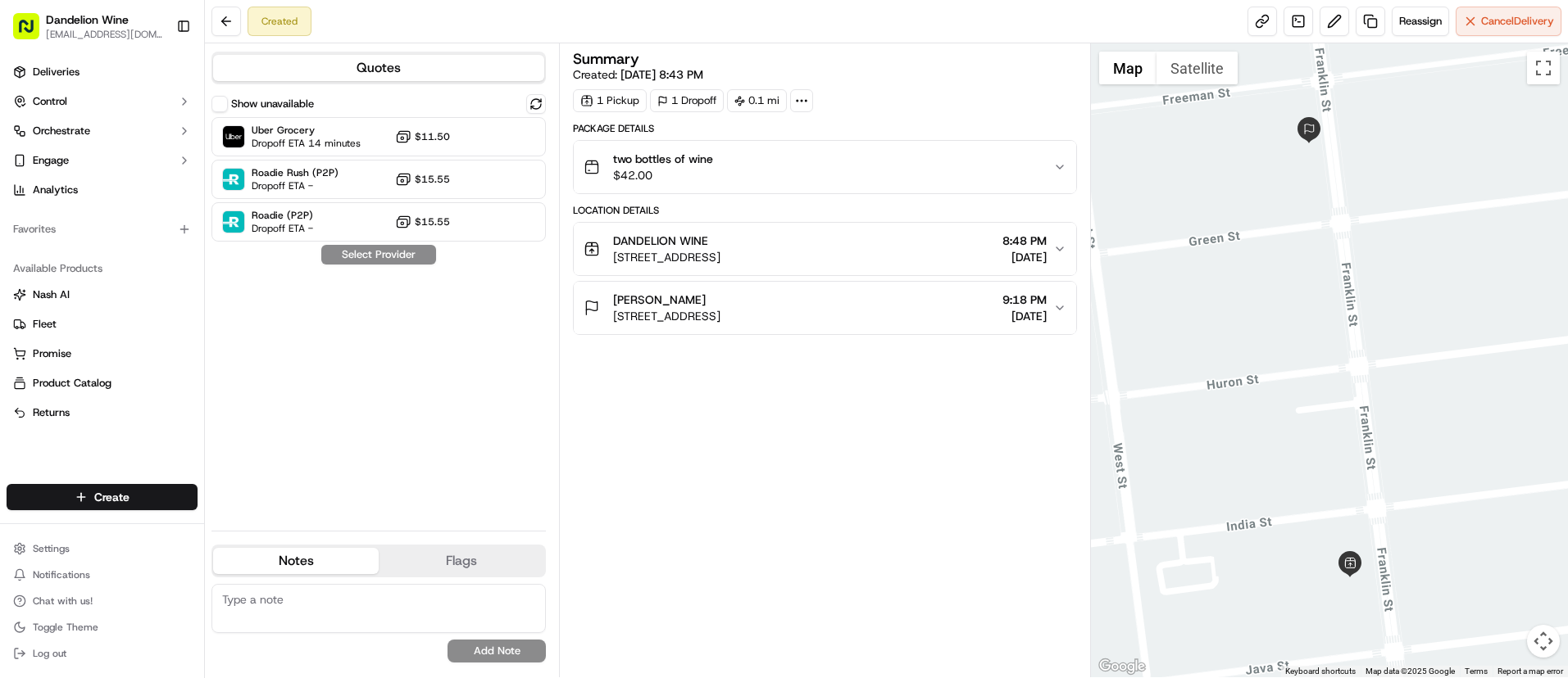
click at [424, 435] on div "Show unavailable Uber Grocery Dropoff ETA 14 minutes $11.50 Roadie Rush (P2P) D…" at bounding box center [379, 306] width 335 height 424
click at [228, 16] on button at bounding box center [226, 20] width 29 height 29
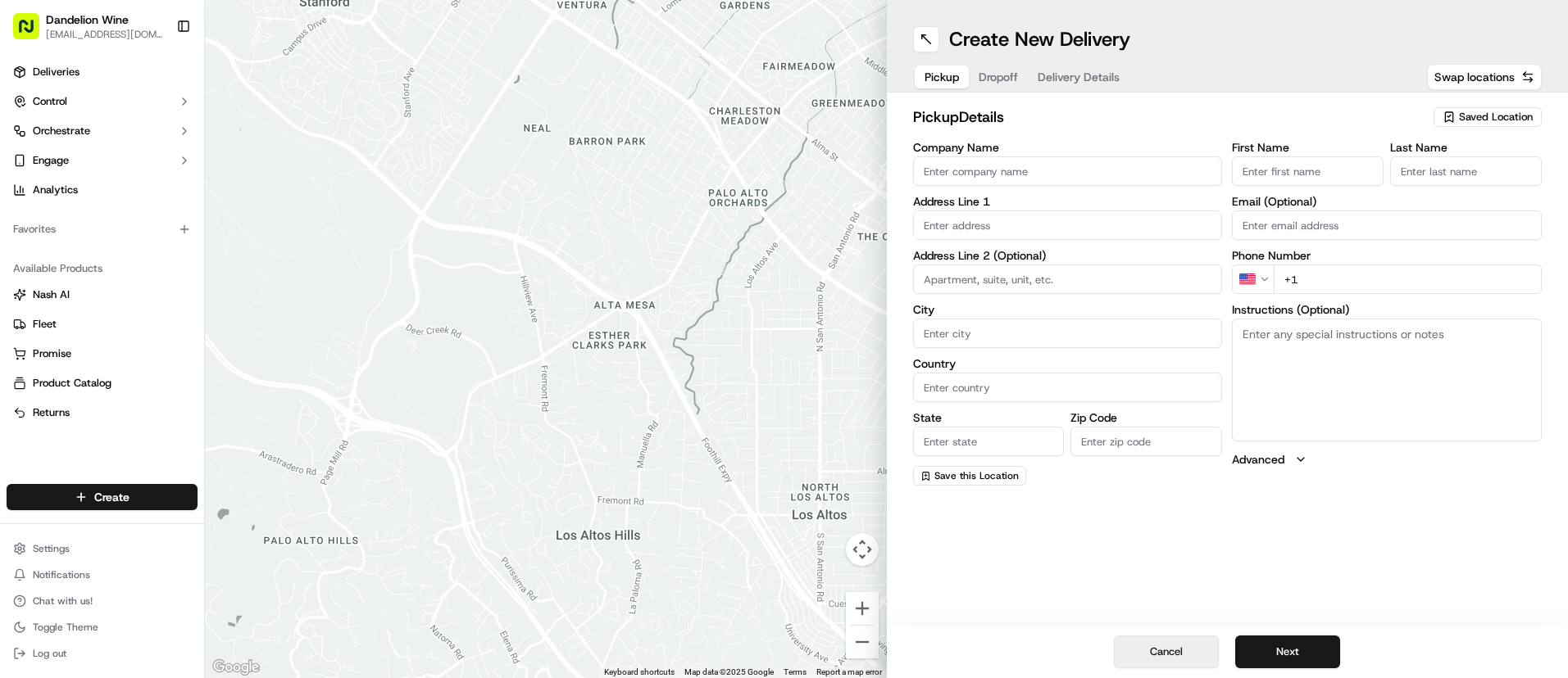
click at [1198, 650] on button "Cancel" at bounding box center [1166, 652] width 105 height 33
